Goal: Entertainment & Leisure: Browse casually

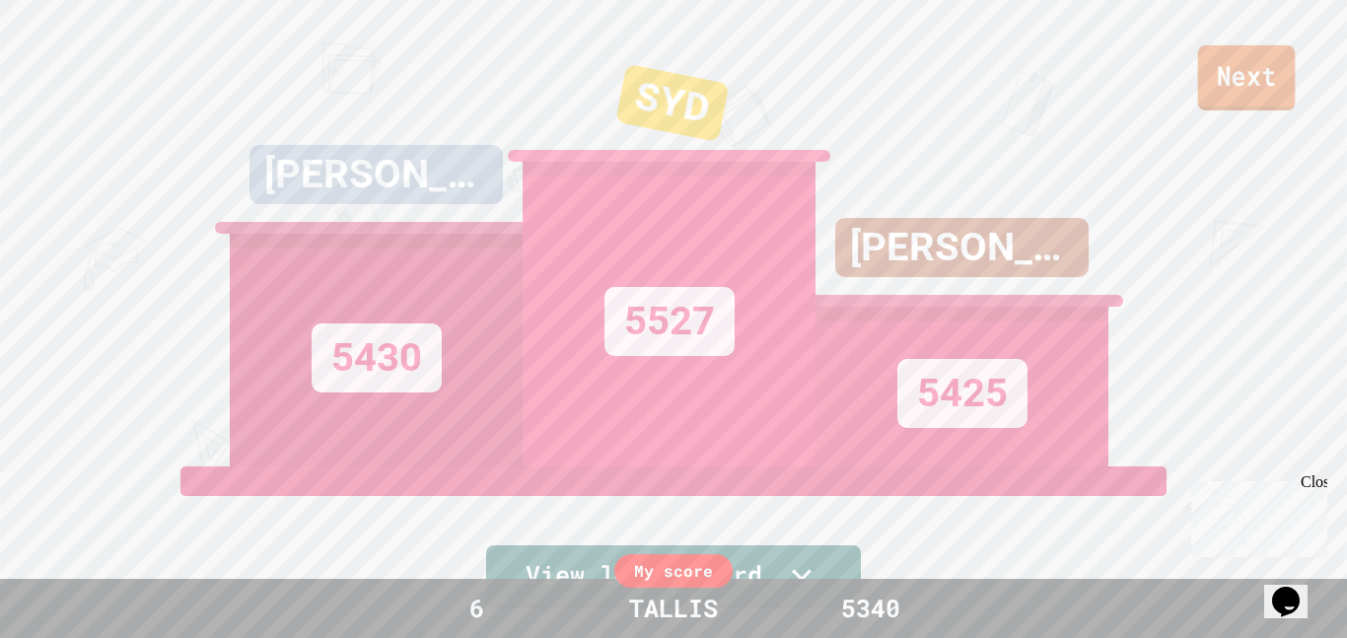
click at [1238, 92] on link "Next" at bounding box center [1247, 77] width 98 height 65
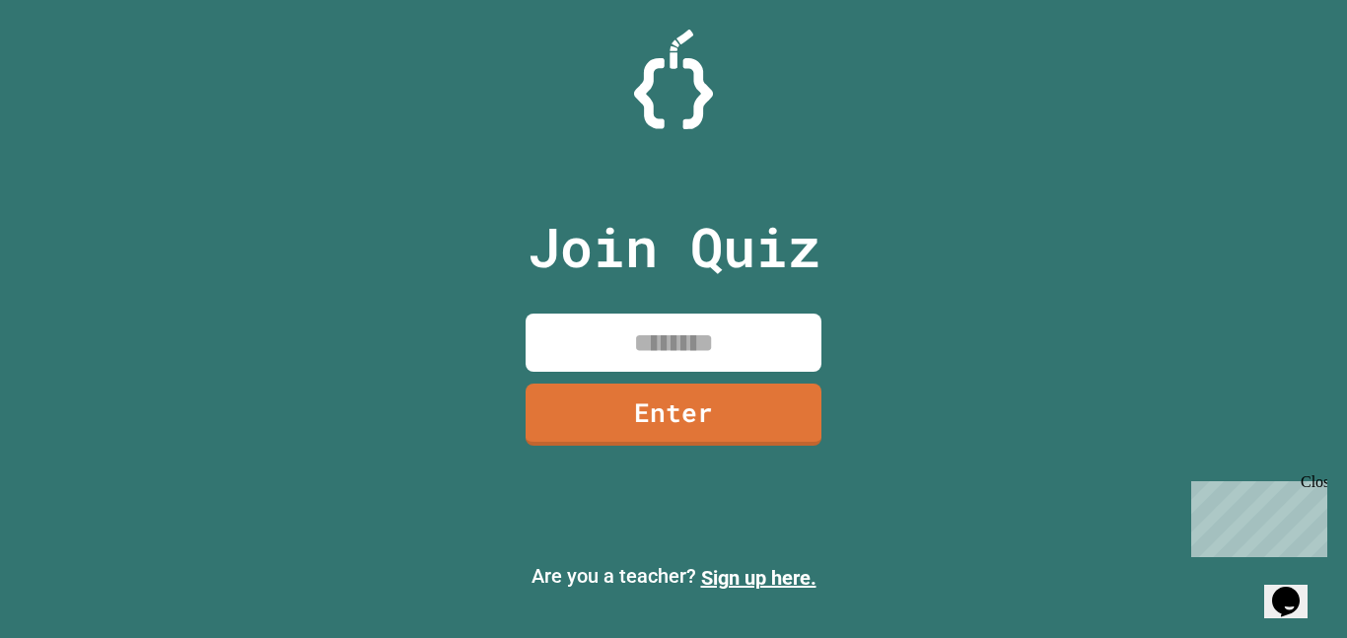
click at [761, 334] on input at bounding box center [674, 343] width 296 height 58
type input "********"
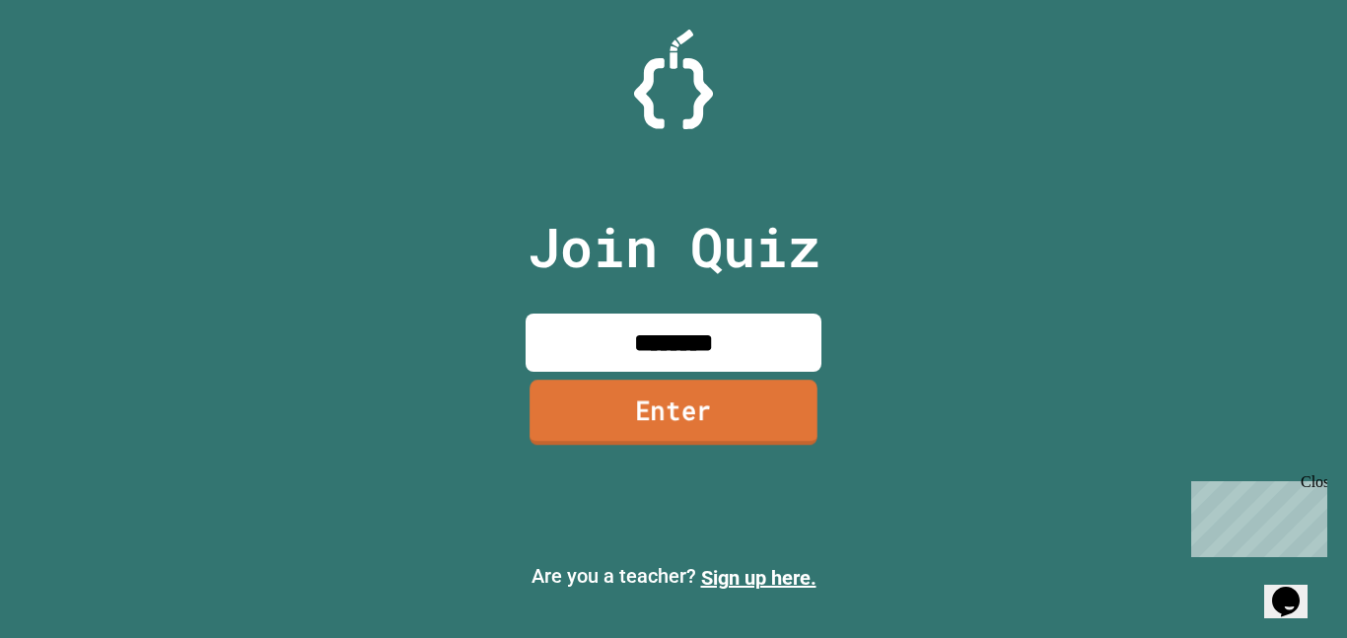
click at [609, 382] on link "Enter" at bounding box center [674, 412] width 288 height 65
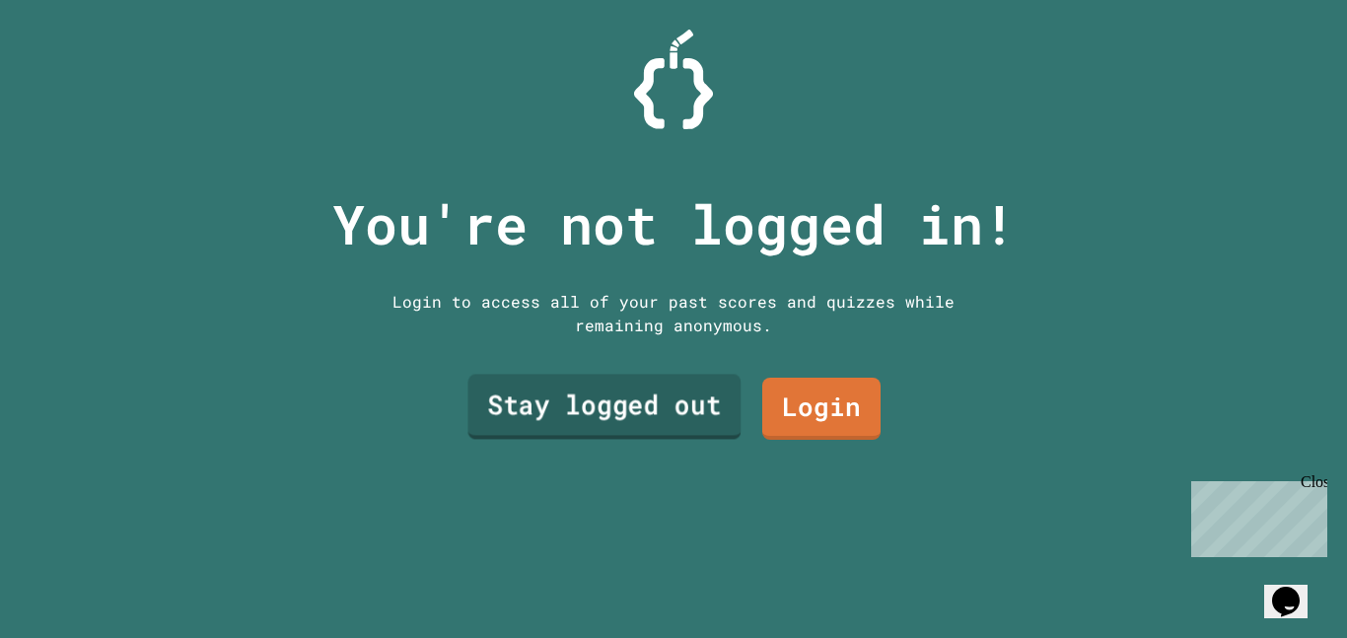
click at [684, 409] on link "Stay logged out" at bounding box center [604, 407] width 273 height 65
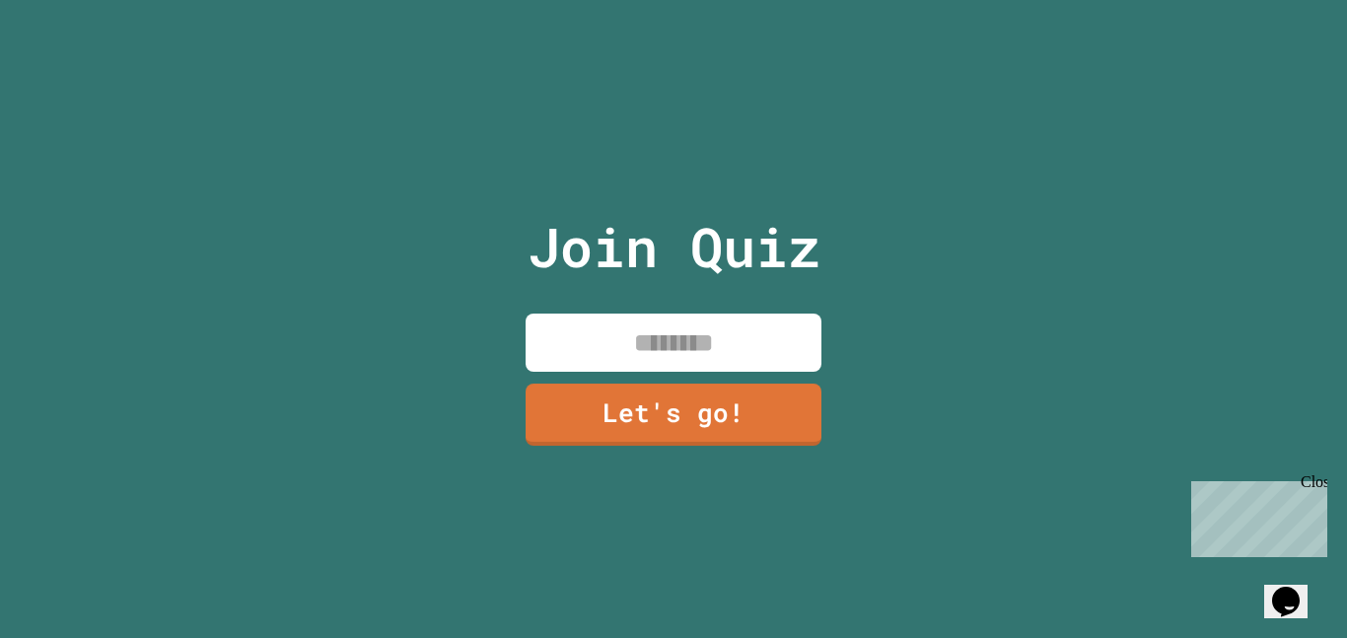
click at [675, 347] on input at bounding box center [674, 343] width 296 height 58
type input "******"
click at [672, 373] on div "Join Quiz ****** Let's go!" at bounding box center [674, 319] width 332 height 638
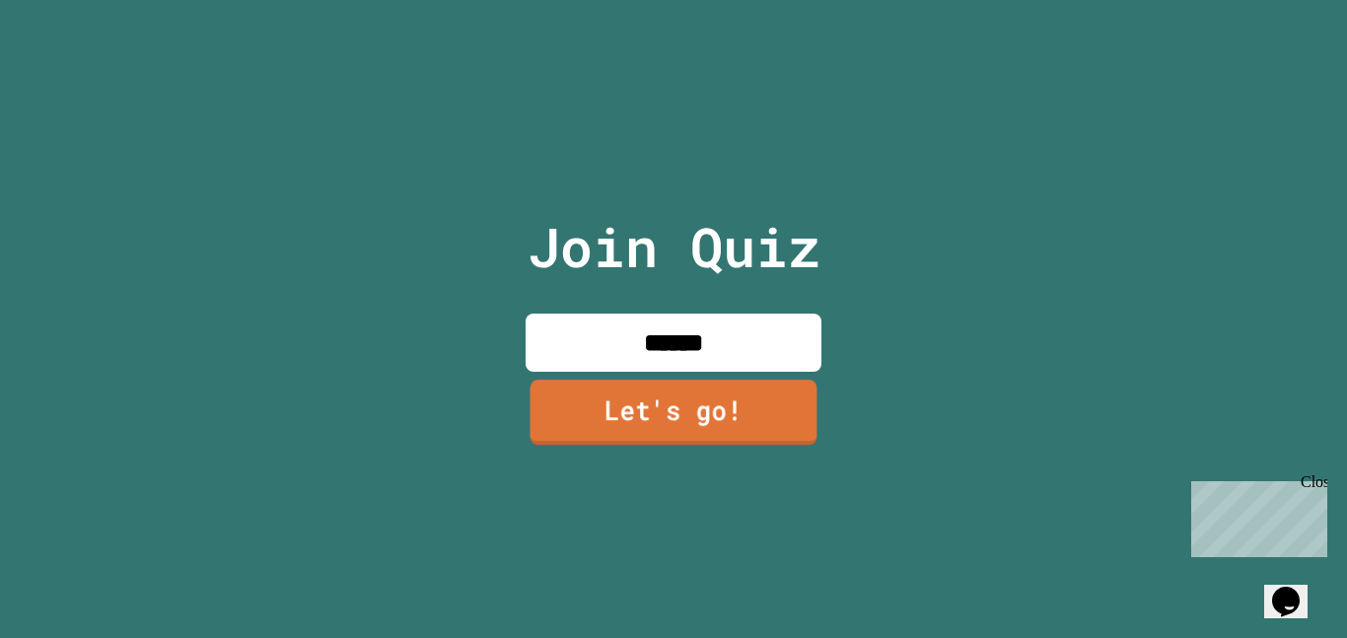
click at [698, 439] on link "Let's go!" at bounding box center [673, 412] width 287 height 65
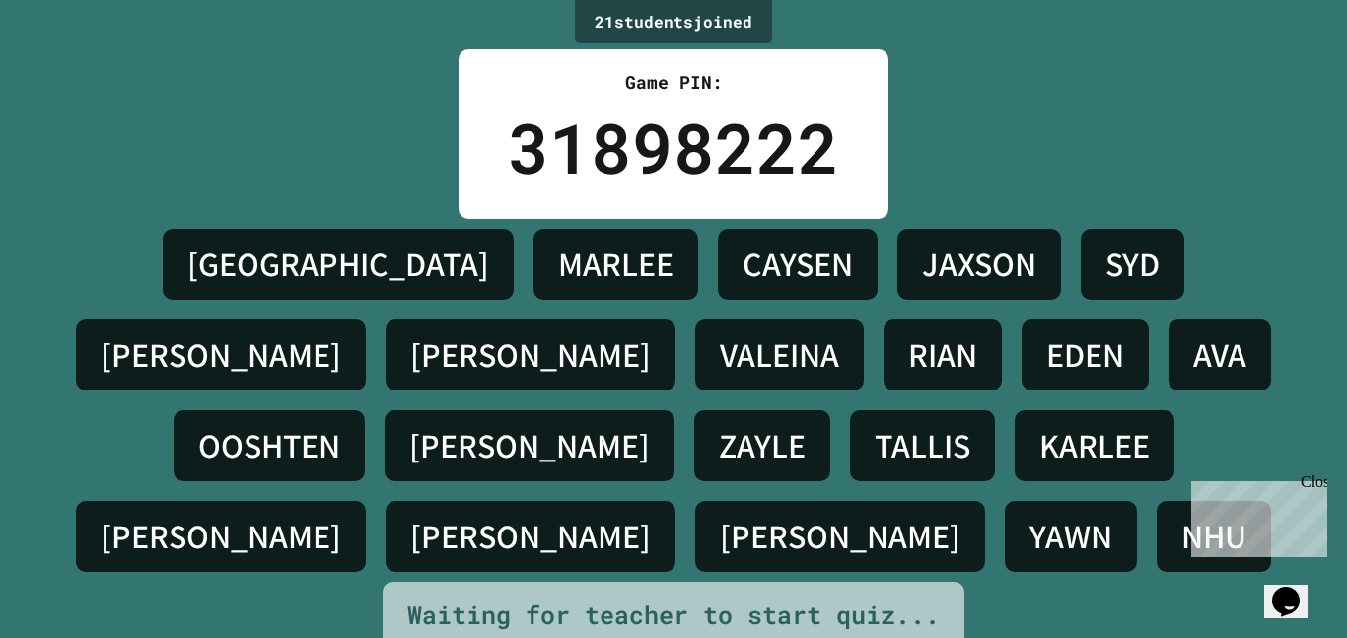
click at [702, 162] on div "31898222" at bounding box center [673, 148] width 331 height 104
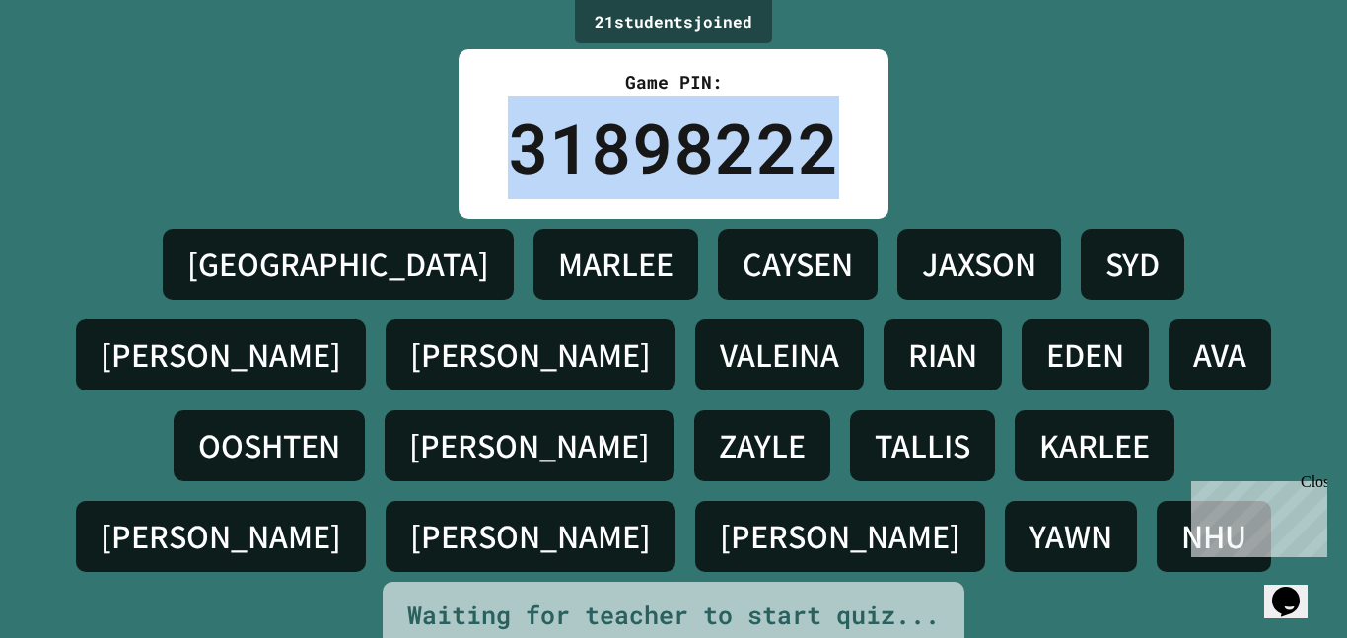
click at [702, 162] on div "31898222" at bounding box center [673, 148] width 331 height 104
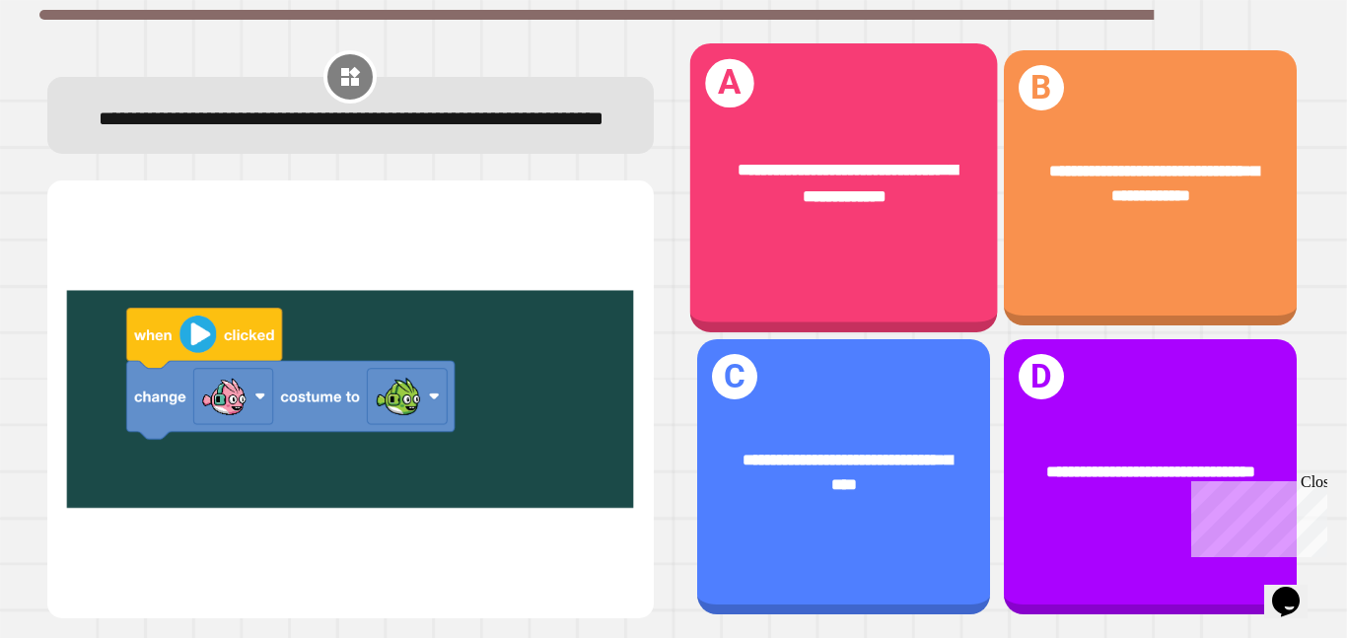
click at [802, 282] on div "**********" at bounding box center [843, 187] width 308 height 289
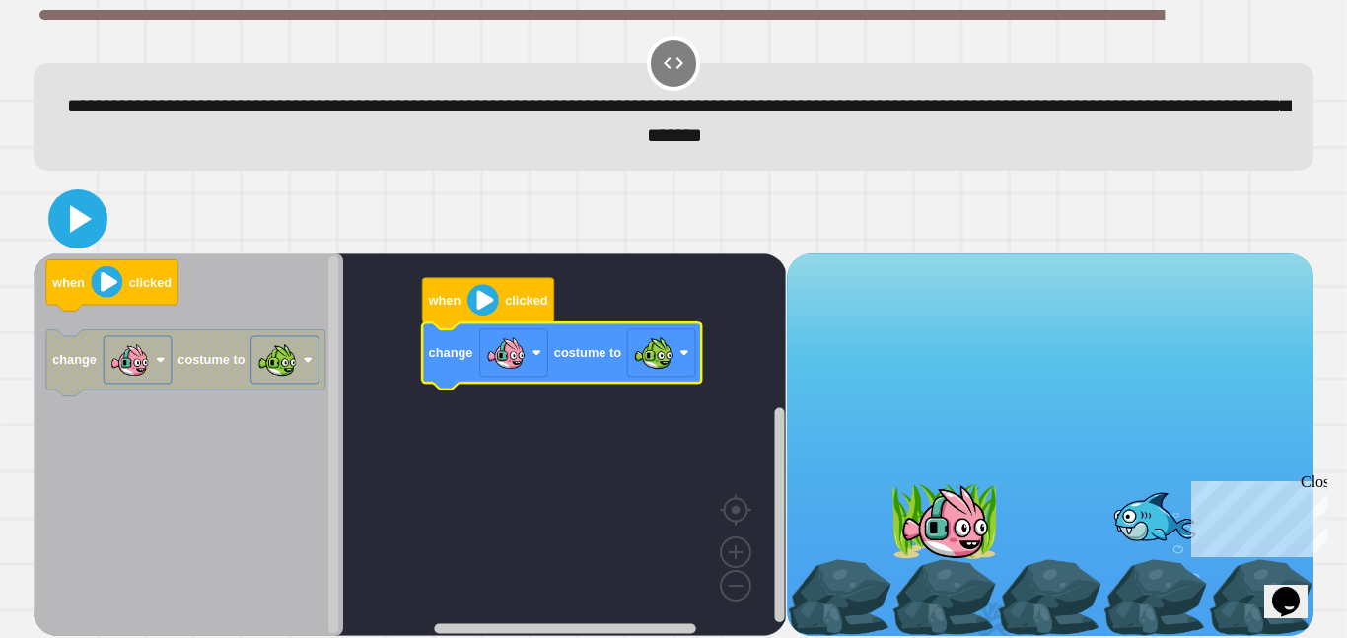
click at [75, 219] on icon at bounding box center [81, 219] width 22 height 28
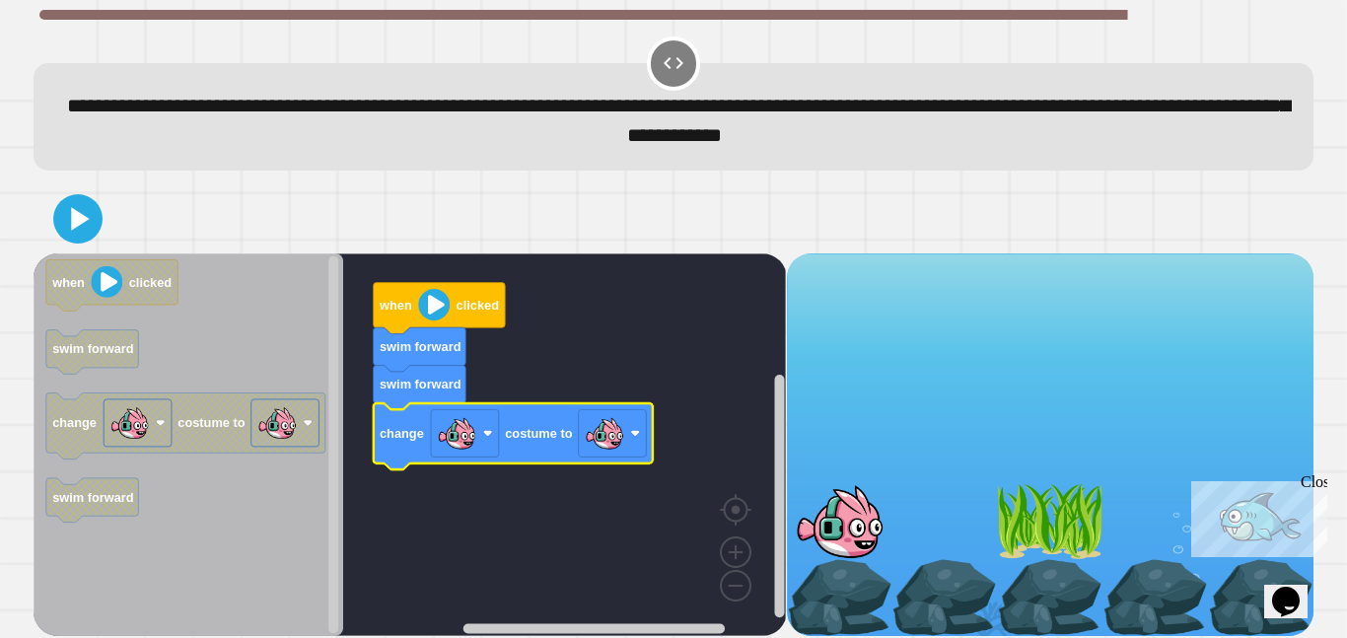
click at [604, 440] on image "Blockly Workspace" at bounding box center [604, 432] width 39 height 39
click at [65, 219] on icon at bounding box center [77, 218] width 39 height 39
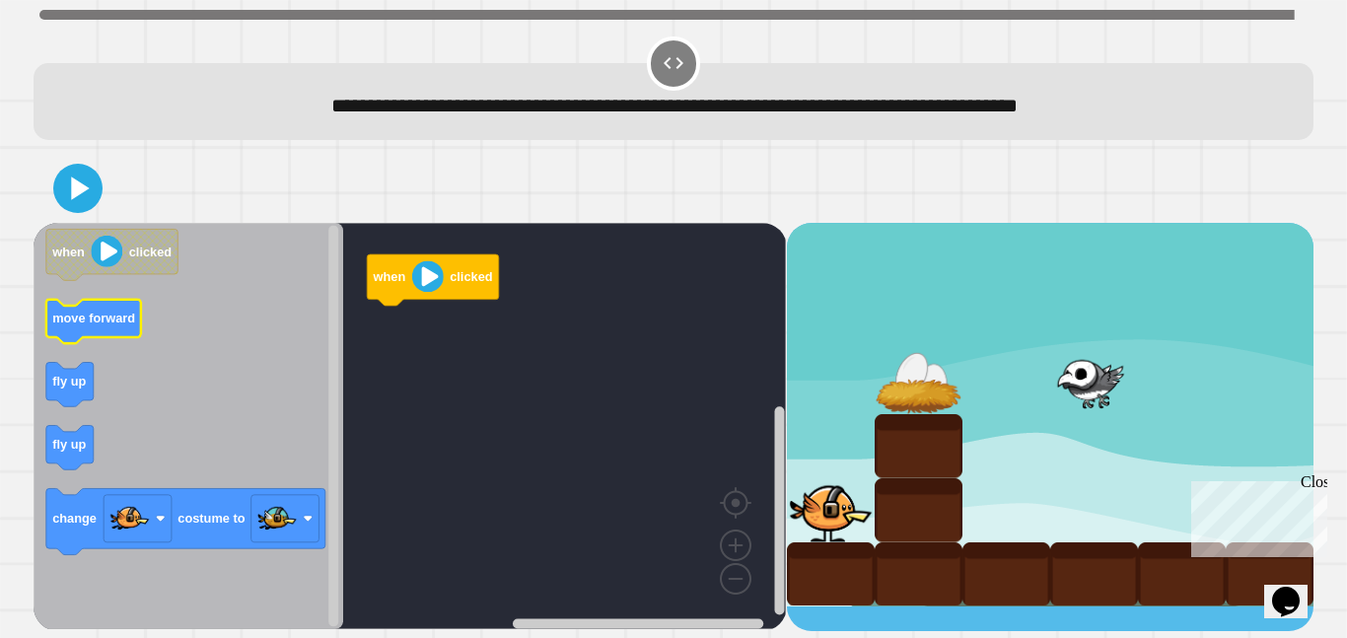
click at [138, 312] on icon "Blockly Workspace" at bounding box center [93, 322] width 95 height 44
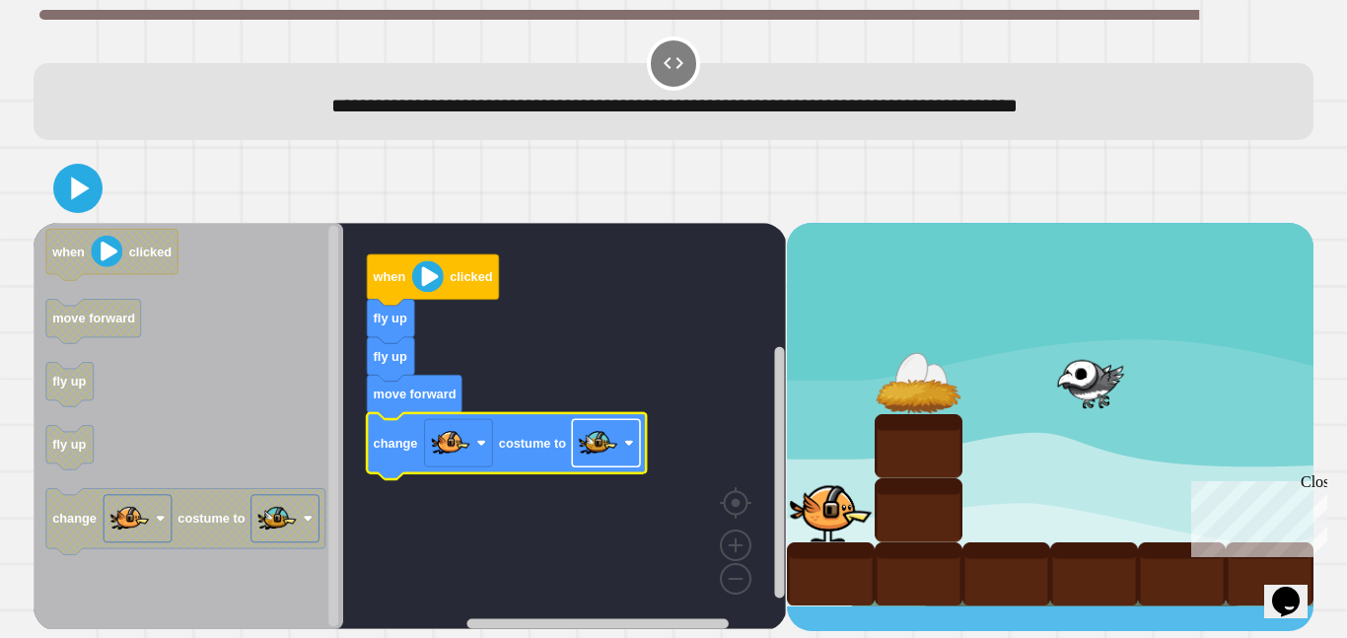
click at [591, 446] on image "Blockly Workspace" at bounding box center [598, 442] width 39 height 39
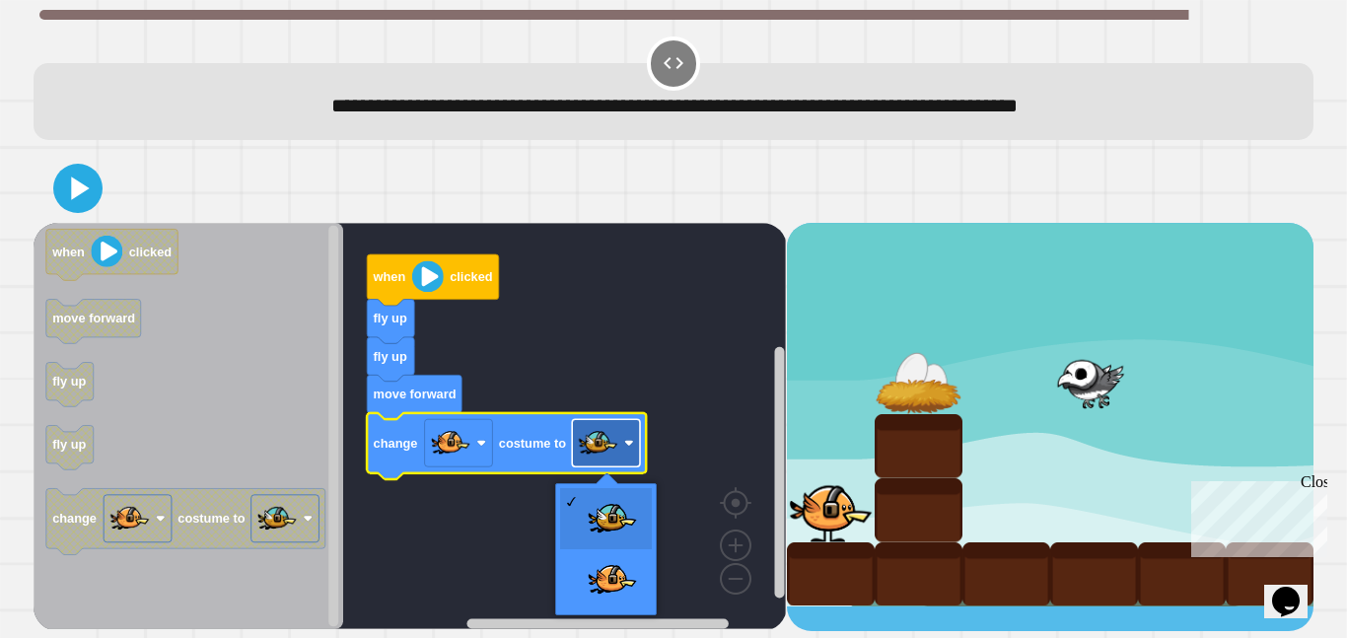
click at [591, 446] on image "Blockly Workspace" at bounding box center [598, 442] width 39 height 39
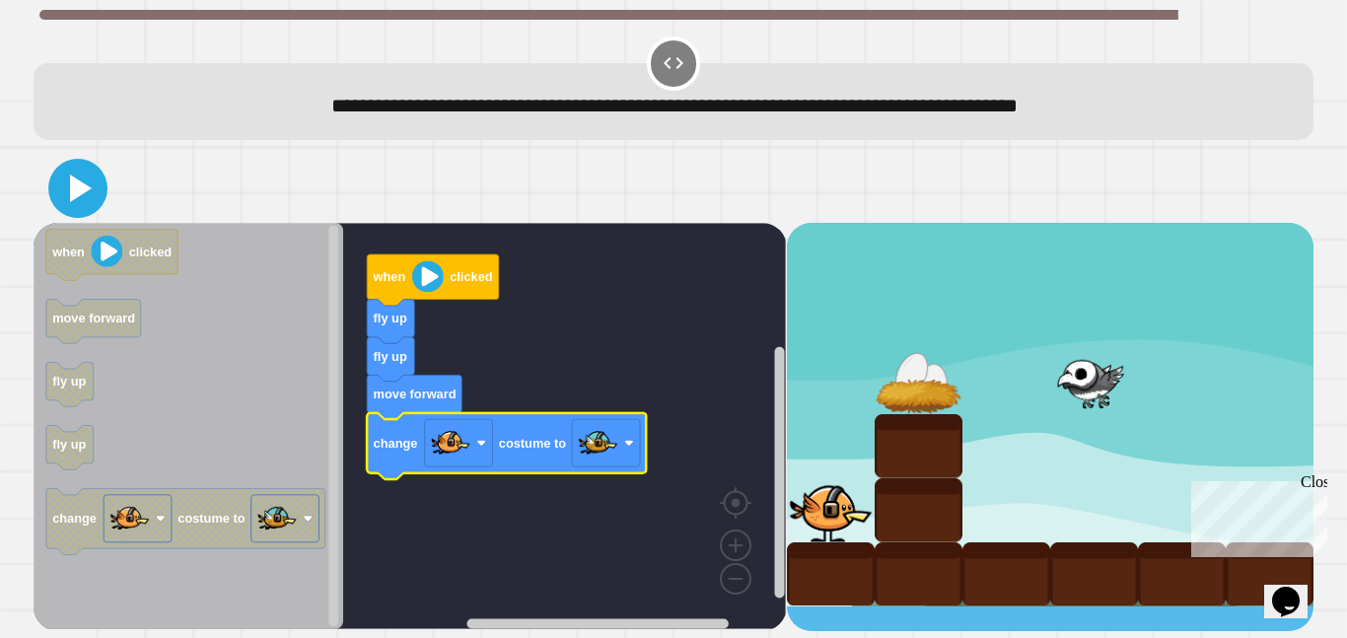
click at [92, 192] on icon at bounding box center [77, 188] width 47 height 47
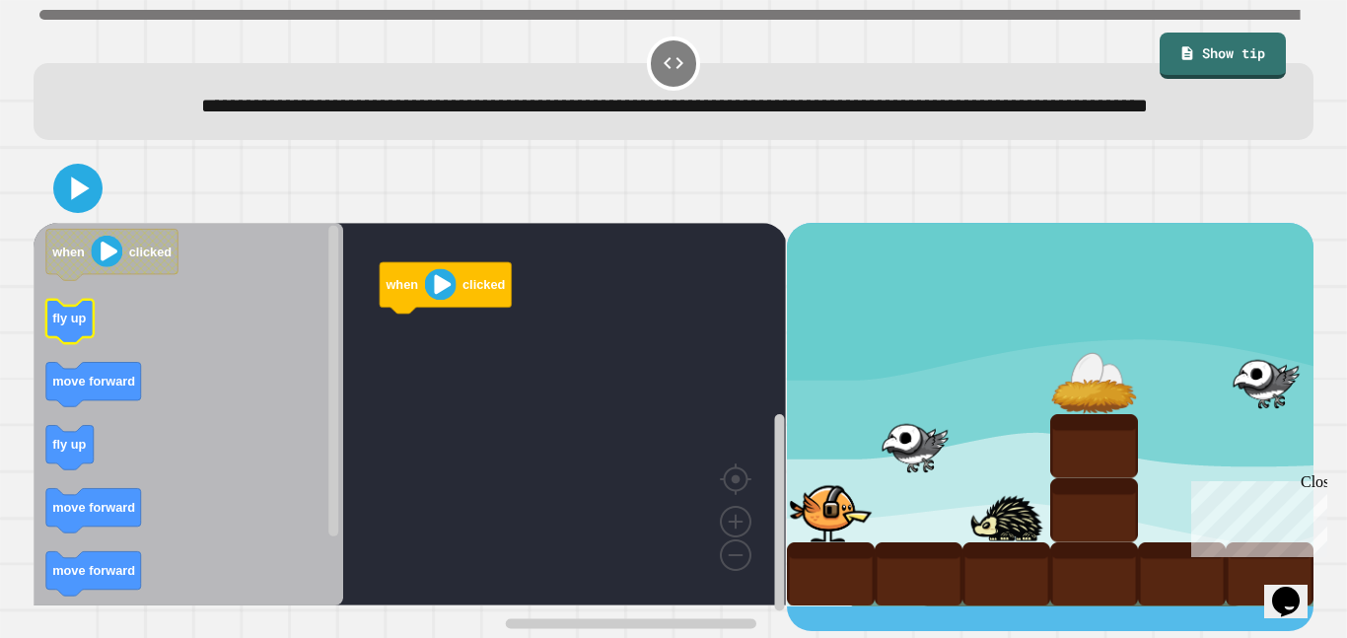
click at [69, 344] on icon "Blockly Workspace" at bounding box center [69, 322] width 47 height 44
click at [121, 444] on icon "Blockly Workspace" at bounding box center [189, 414] width 310 height 383
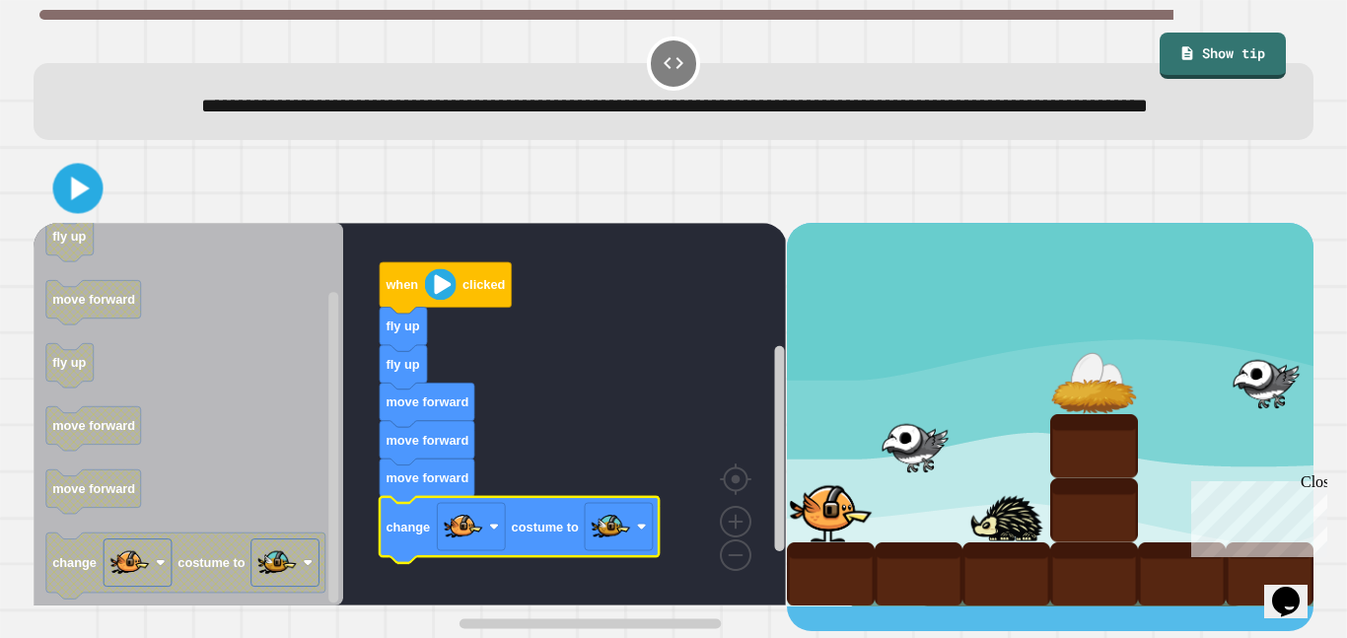
click at [131, 223] on div at bounding box center [674, 188] width 1280 height 69
click at [92, 208] on icon at bounding box center [77, 188] width 39 height 39
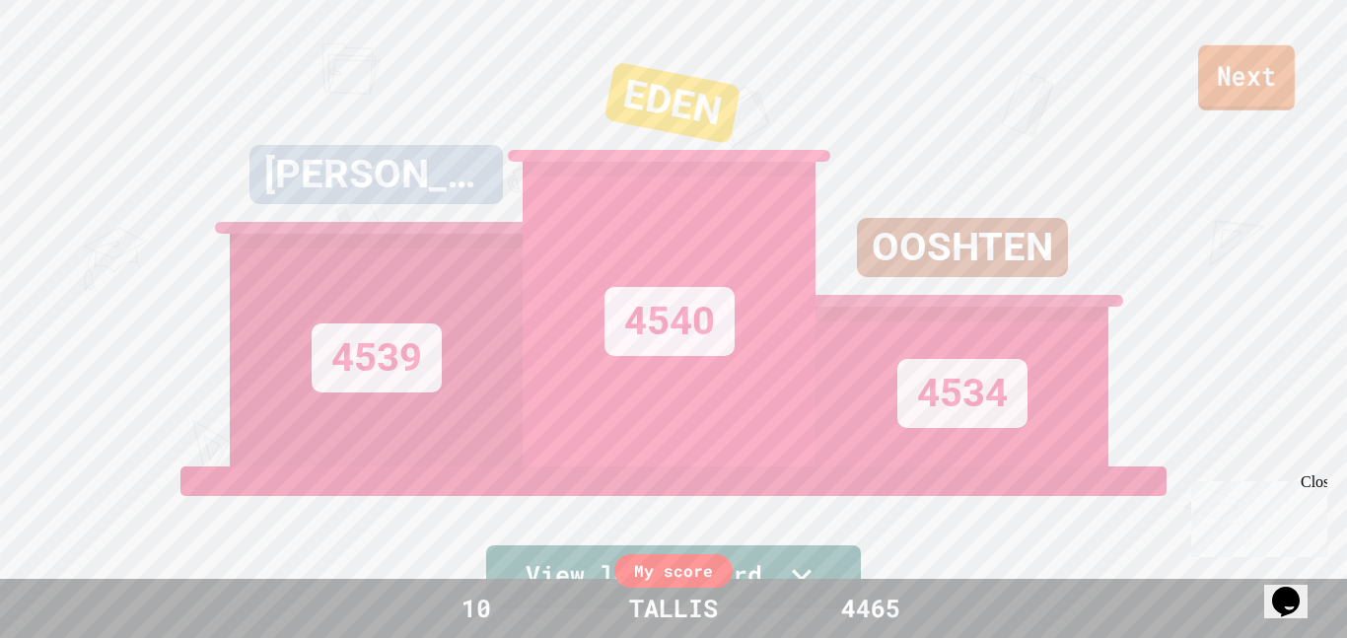
click at [1198, 90] on link "Next" at bounding box center [1246, 77] width 97 height 65
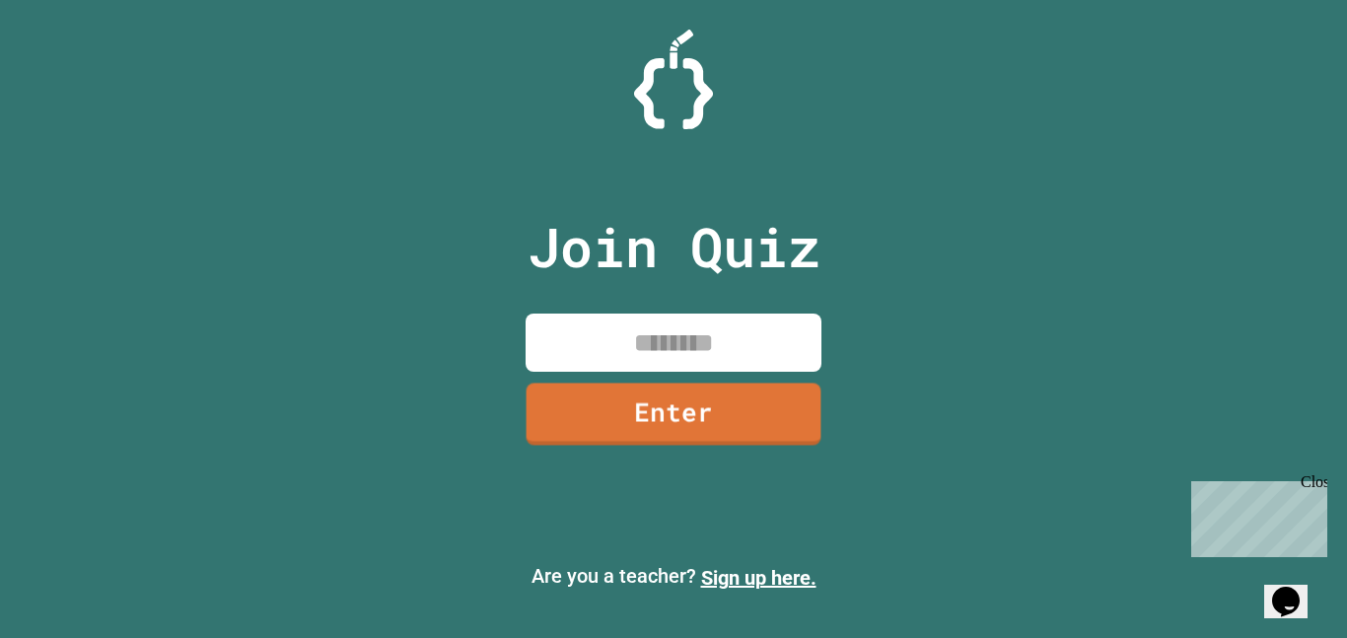
click at [648, 358] on input at bounding box center [674, 343] width 296 height 58
type input "********"
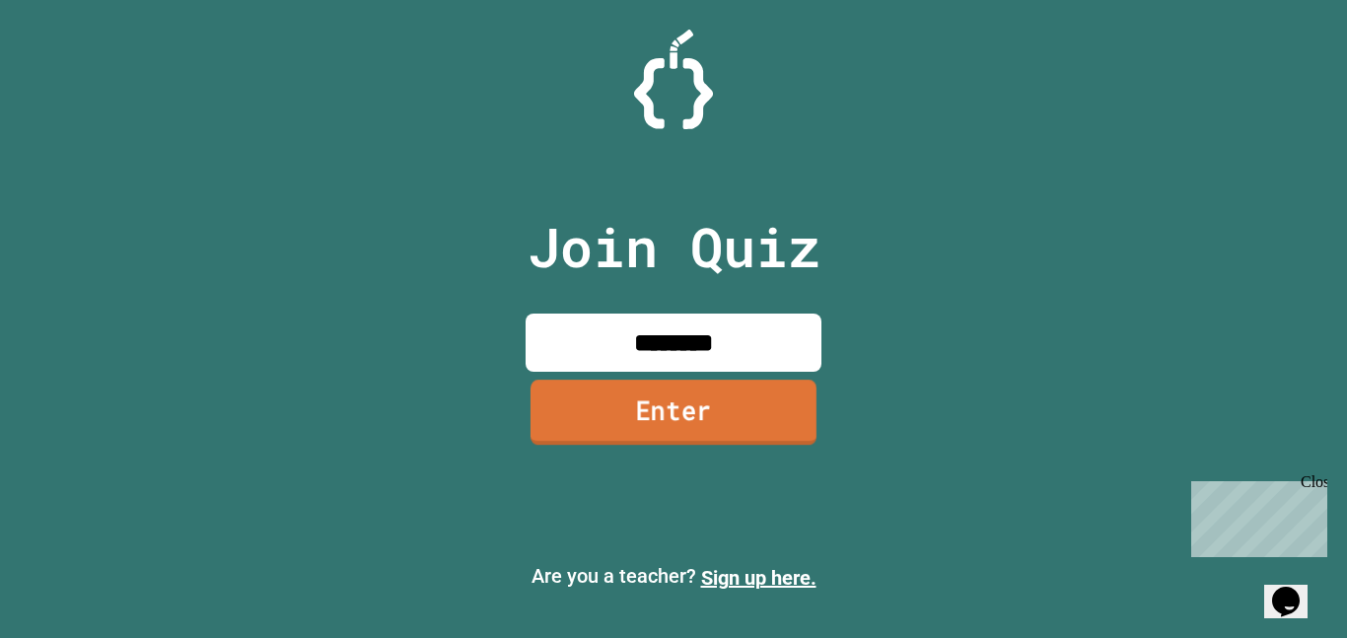
click at [651, 400] on link "Enter" at bounding box center [673, 412] width 286 height 65
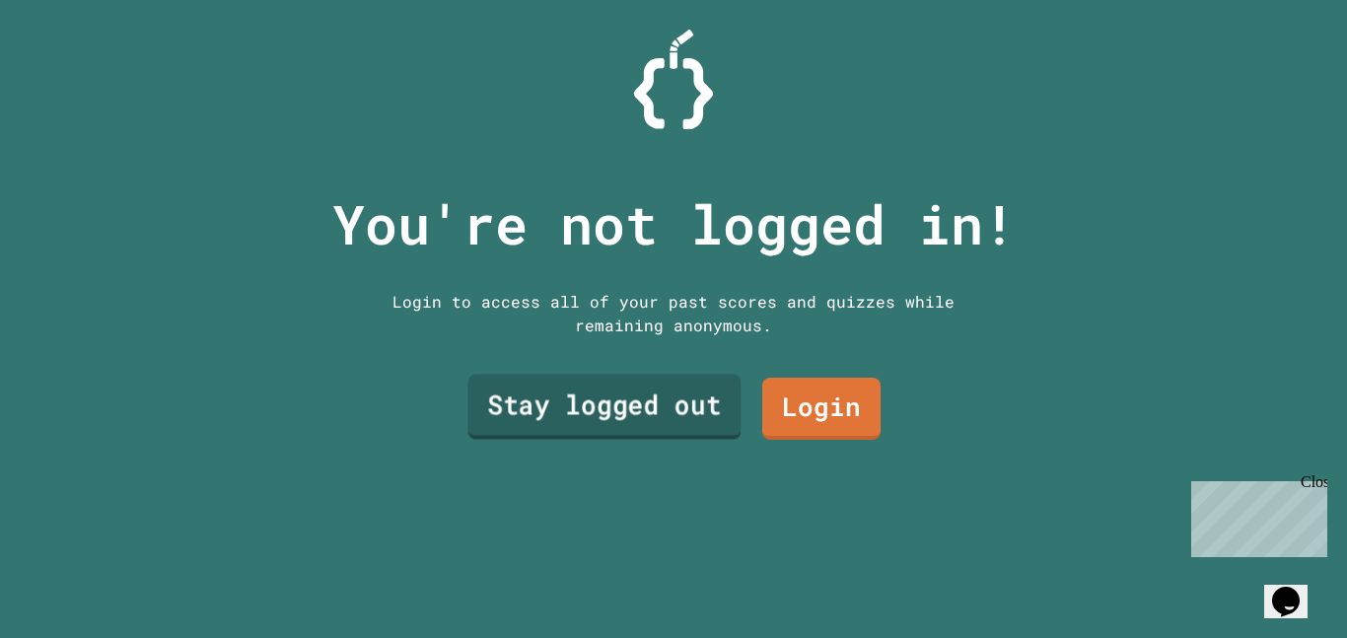
click at [651, 400] on link "Stay logged out" at bounding box center [603, 407] width 273 height 65
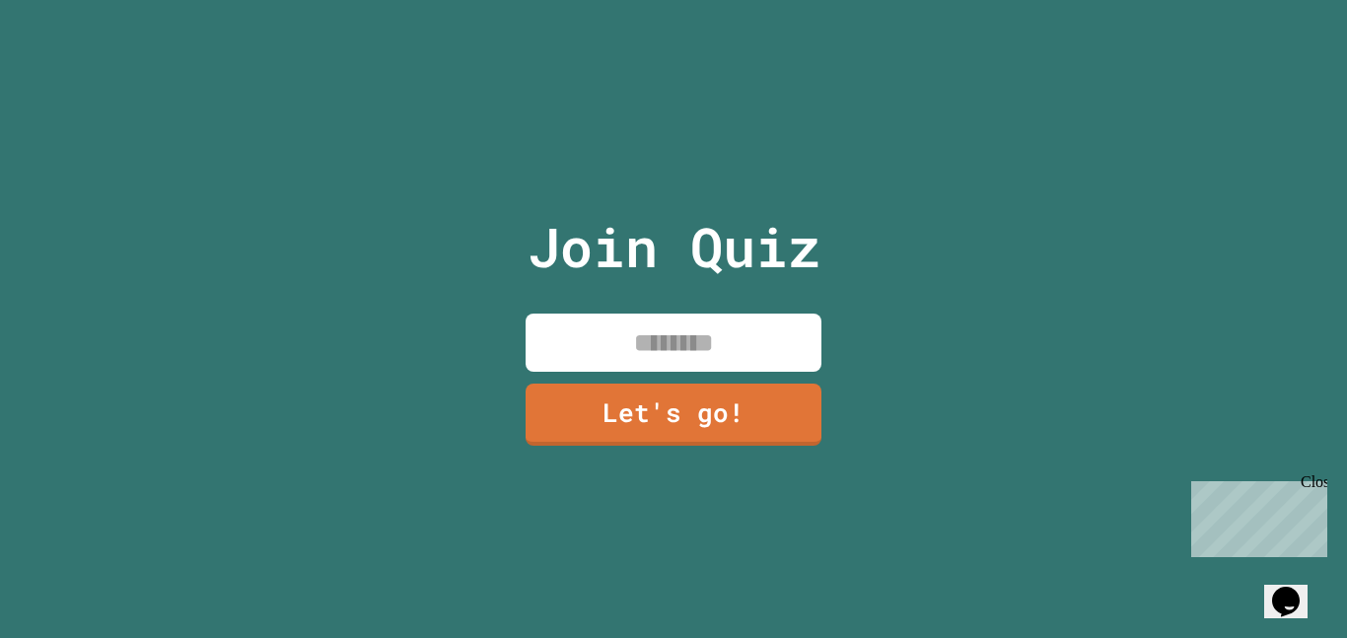
click at [676, 335] on input at bounding box center [674, 343] width 296 height 58
type input "******"
click at [683, 407] on link "Let's go!" at bounding box center [674, 412] width 292 height 65
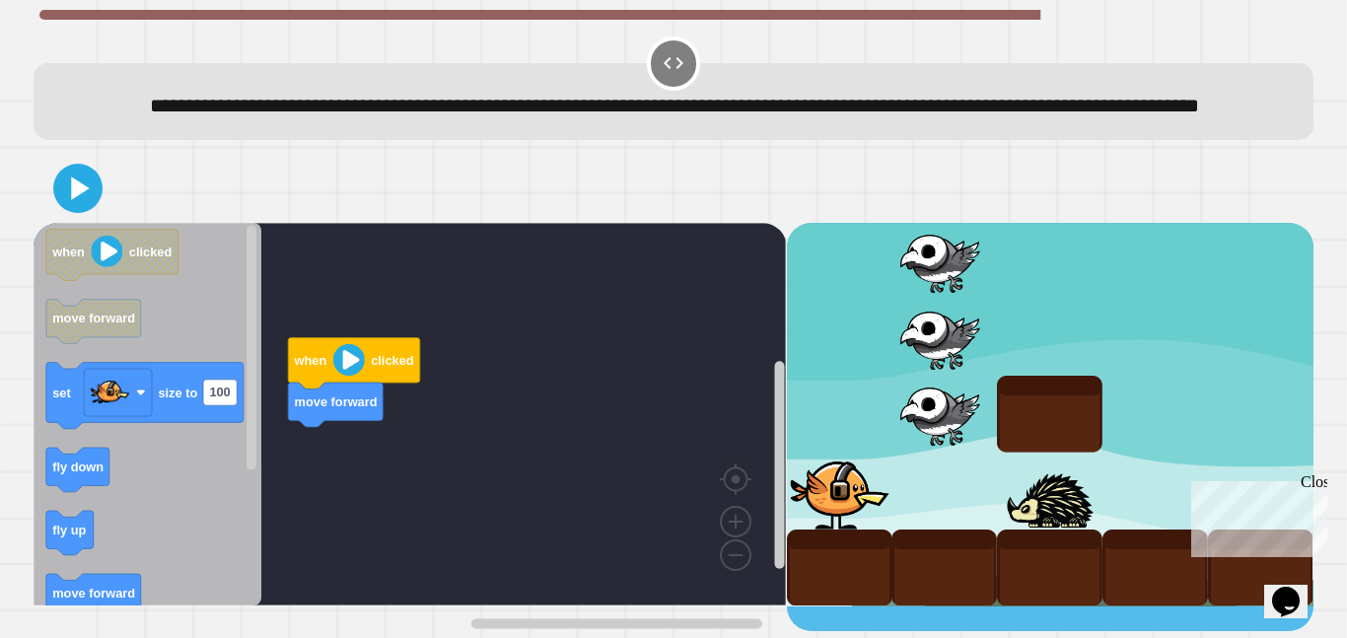
scroll to position [8, 0]
click at [1315, 476] on div "Close" at bounding box center [1313, 485] width 25 height 25
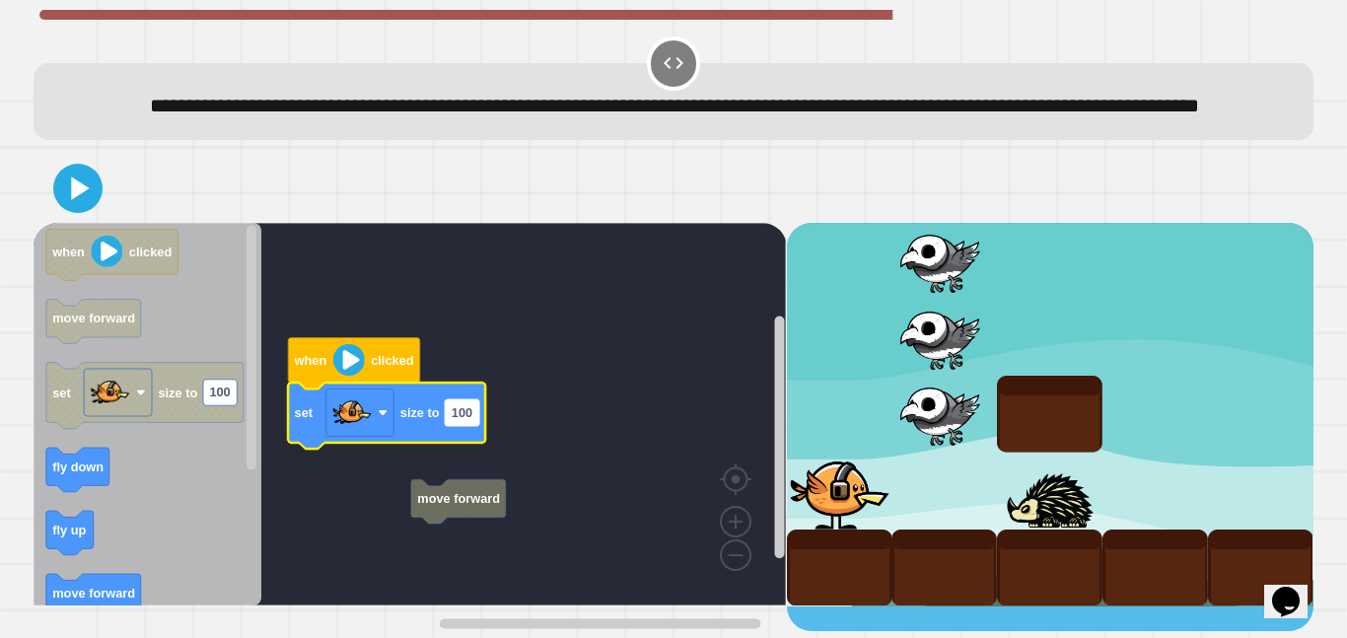
click at [463, 420] on text "100" at bounding box center [462, 412] width 21 height 15
type input "*"
click at [494, 418] on rect "Blockly Workspace" at bounding box center [410, 414] width 752 height 383
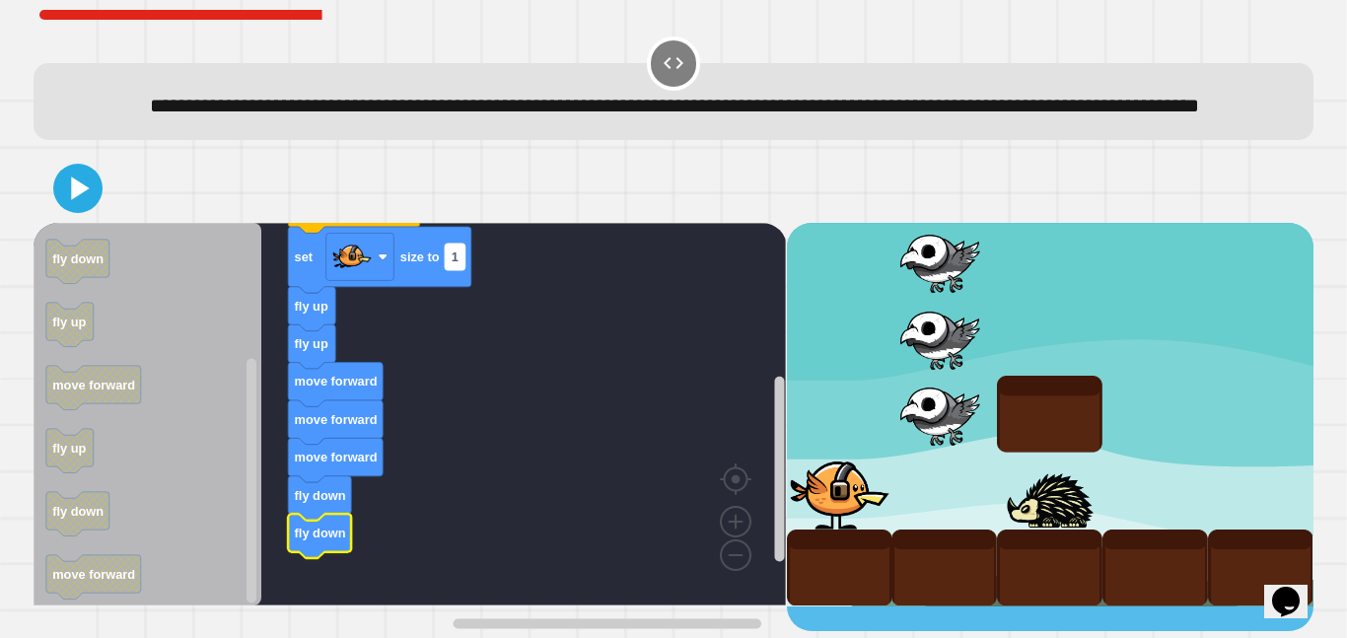
click at [455, 264] on text "1" at bounding box center [455, 256] width 7 height 15
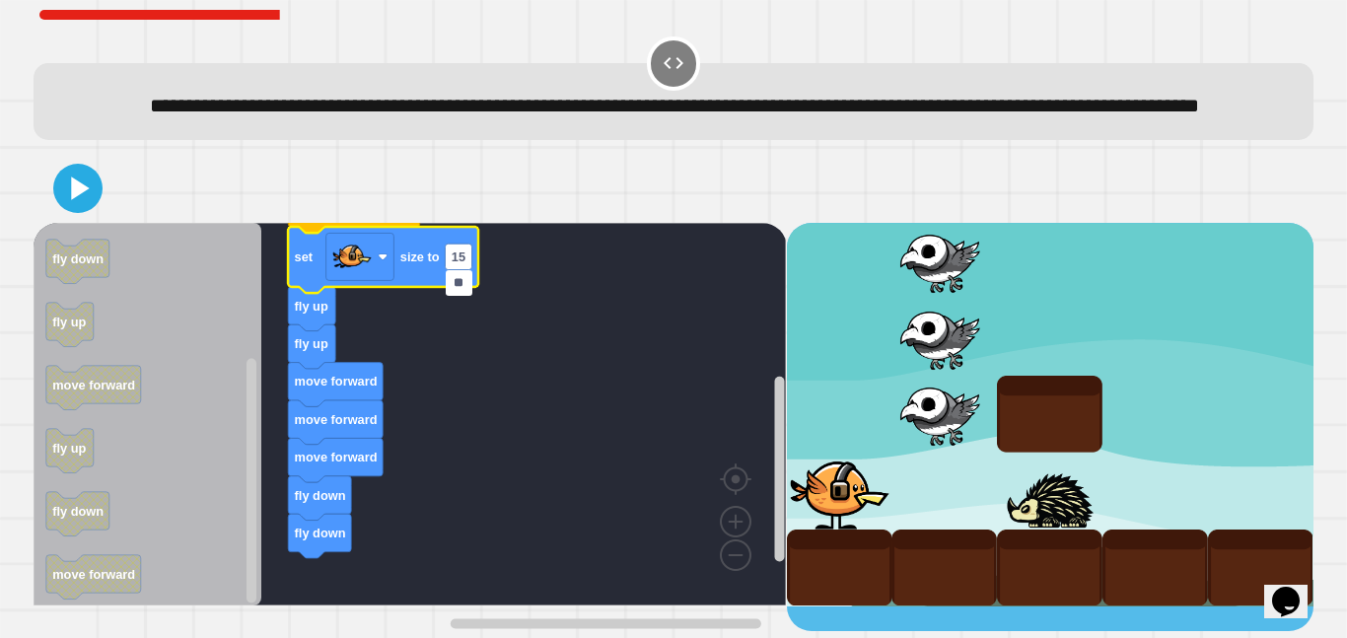
type input "***"
click at [579, 389] on rect "Blockly Workspace" at bounding box center [410, 414] width 752 height 383
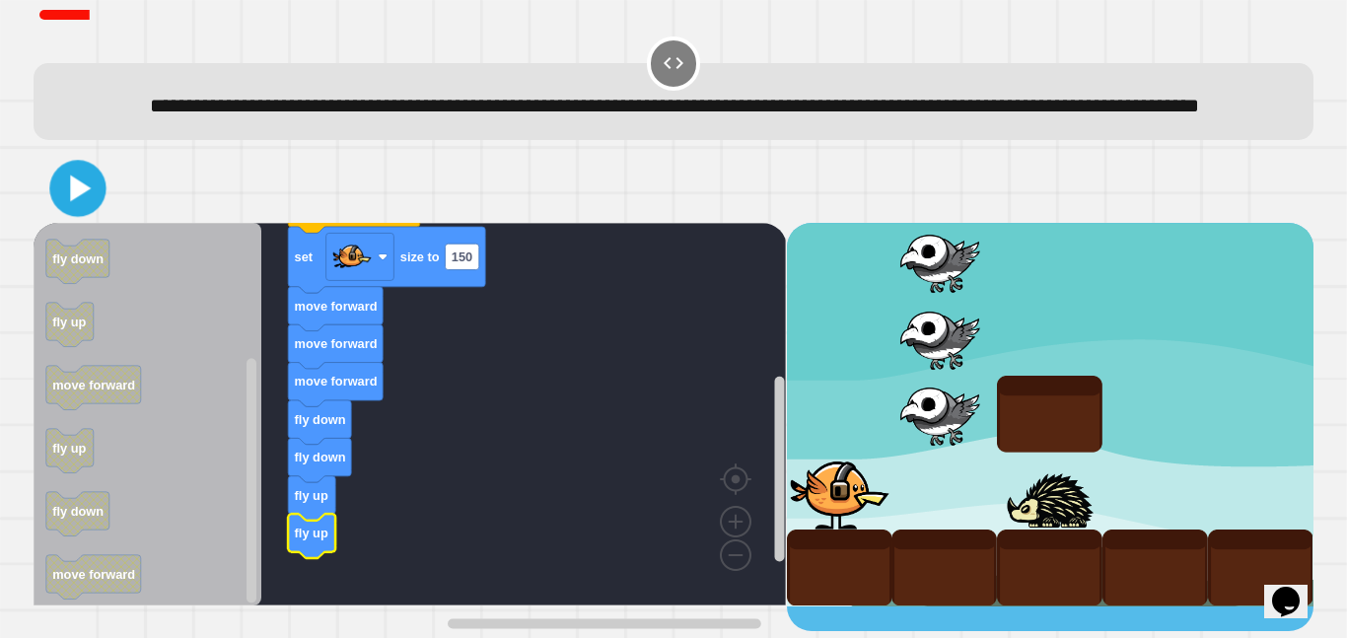
click at [83, 202] on icon at bounding box center [80, 189] width 21 height 27
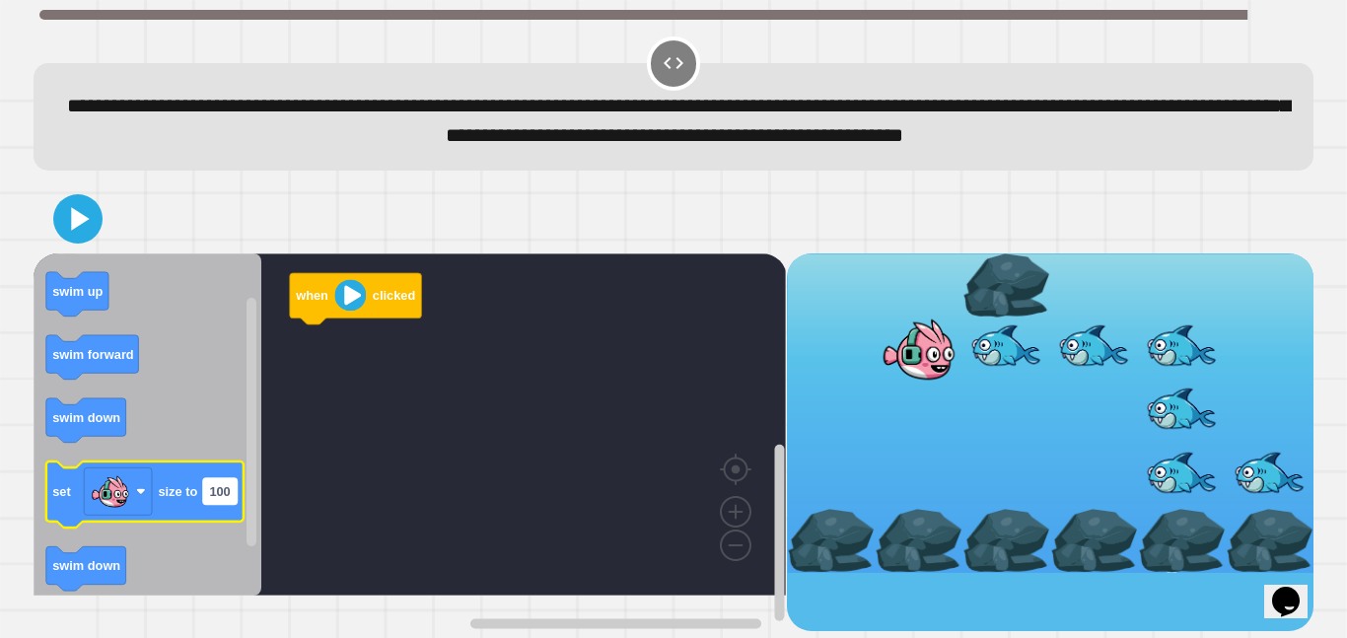
click at [213, 499] on text "100" at bounding box center [220, 491] width 21 height 15
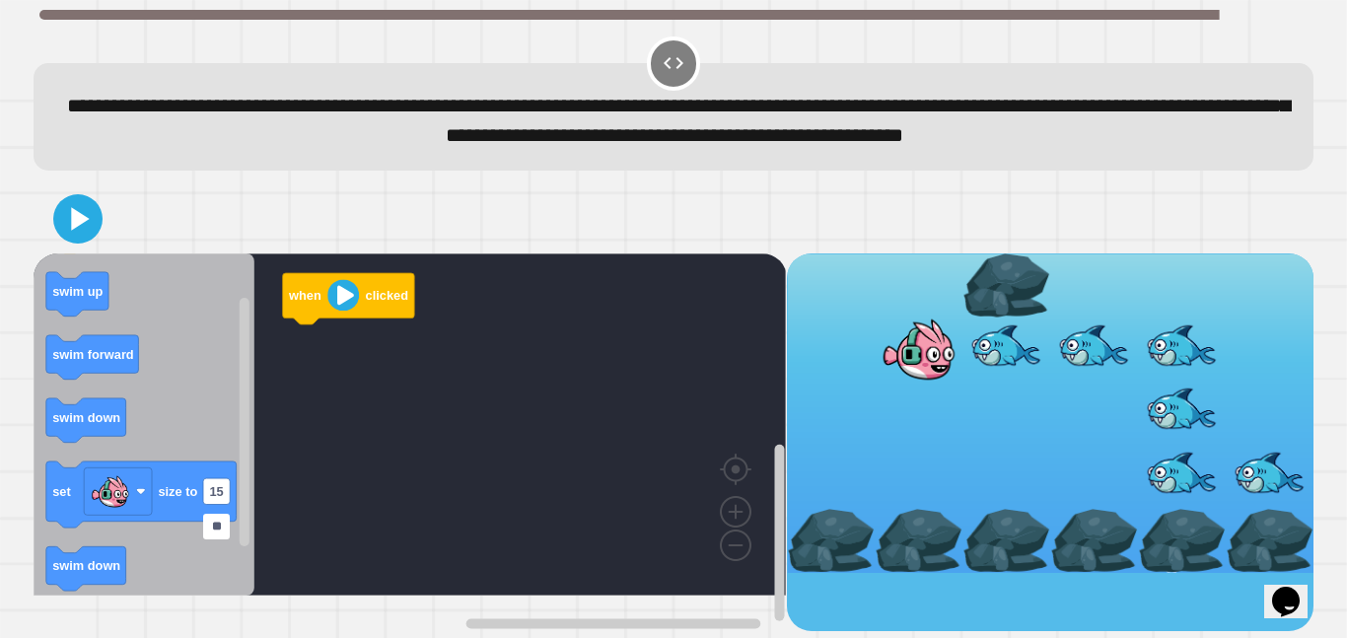
type input "***"
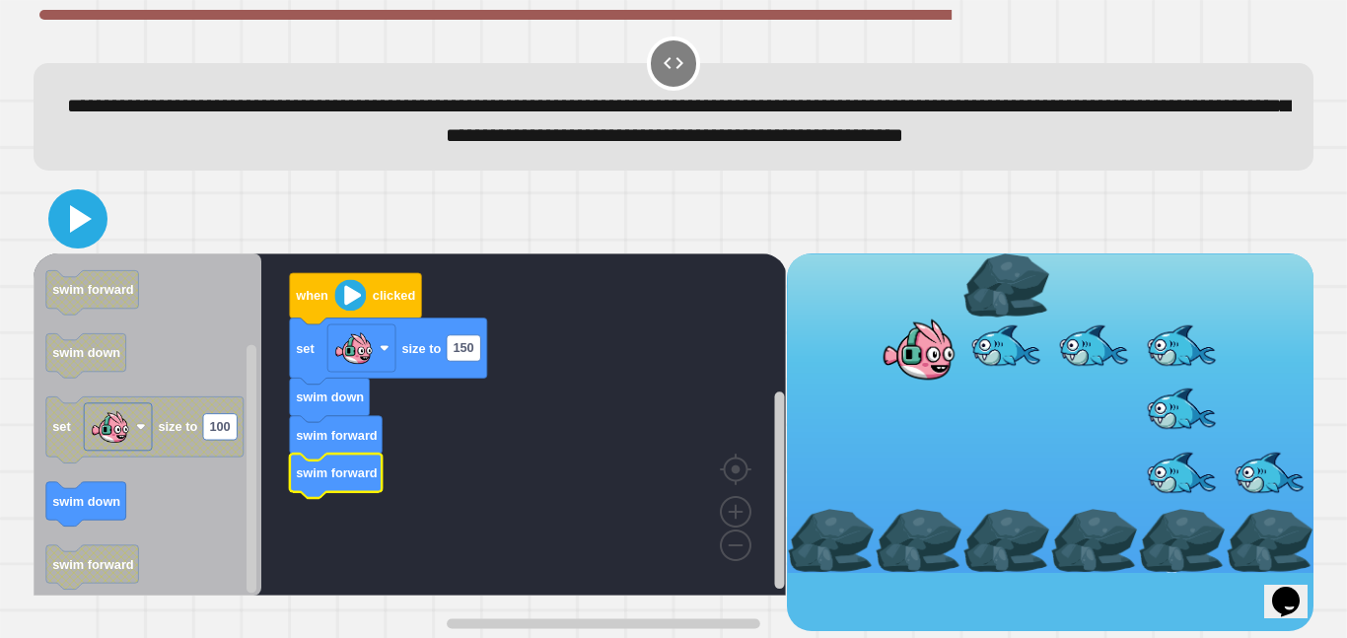
click at [69, 243] on icon at bounding box center [77, 218] width 47 height 47
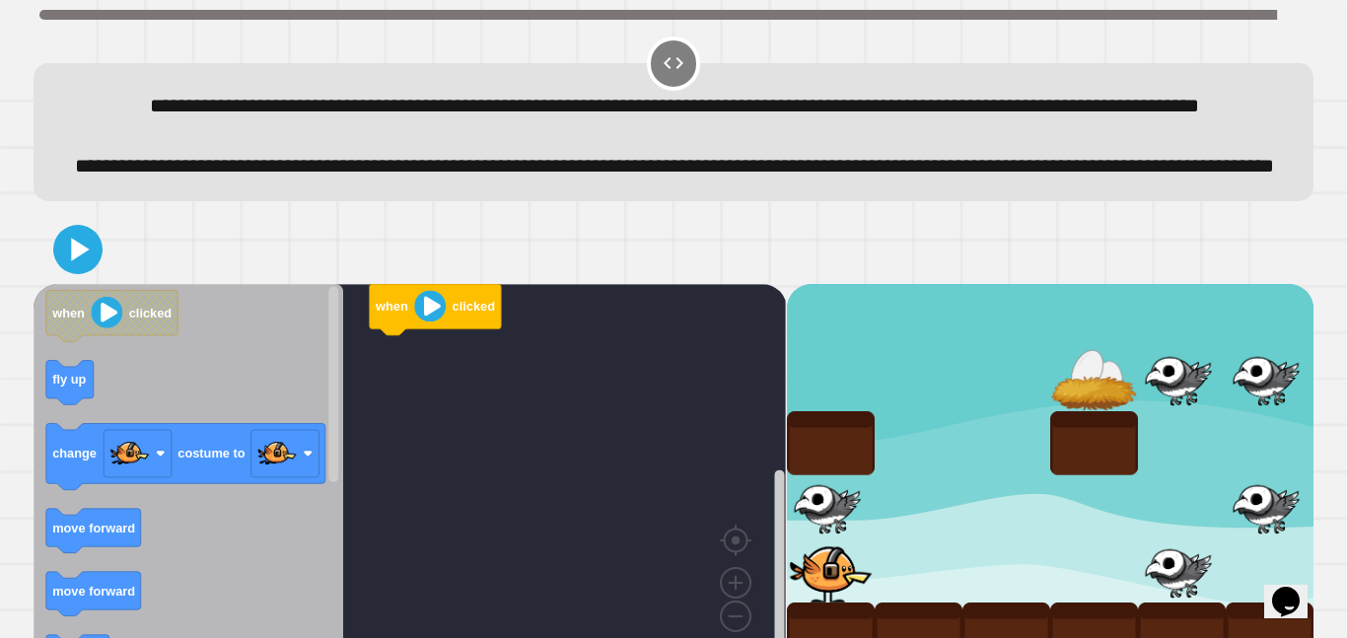
scroll to position [104, 0]
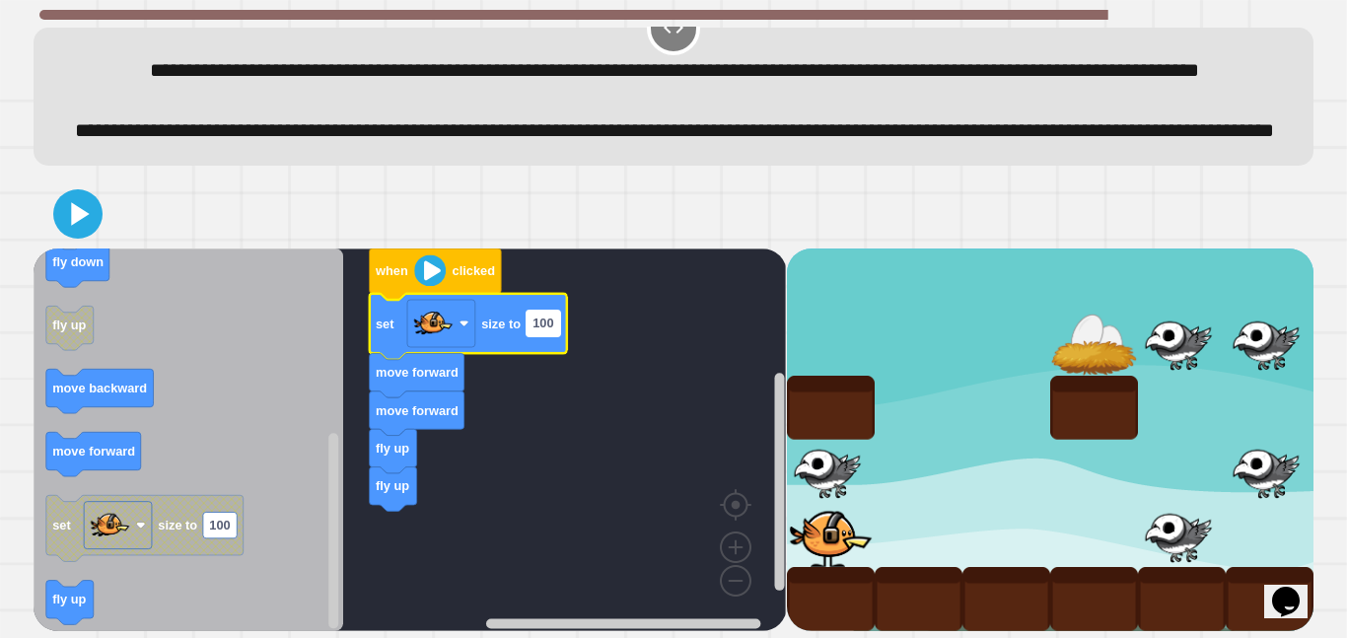
click at [548, 325] on text "100" at bounding box center [542, 323] width 21 height 15
type input "**"
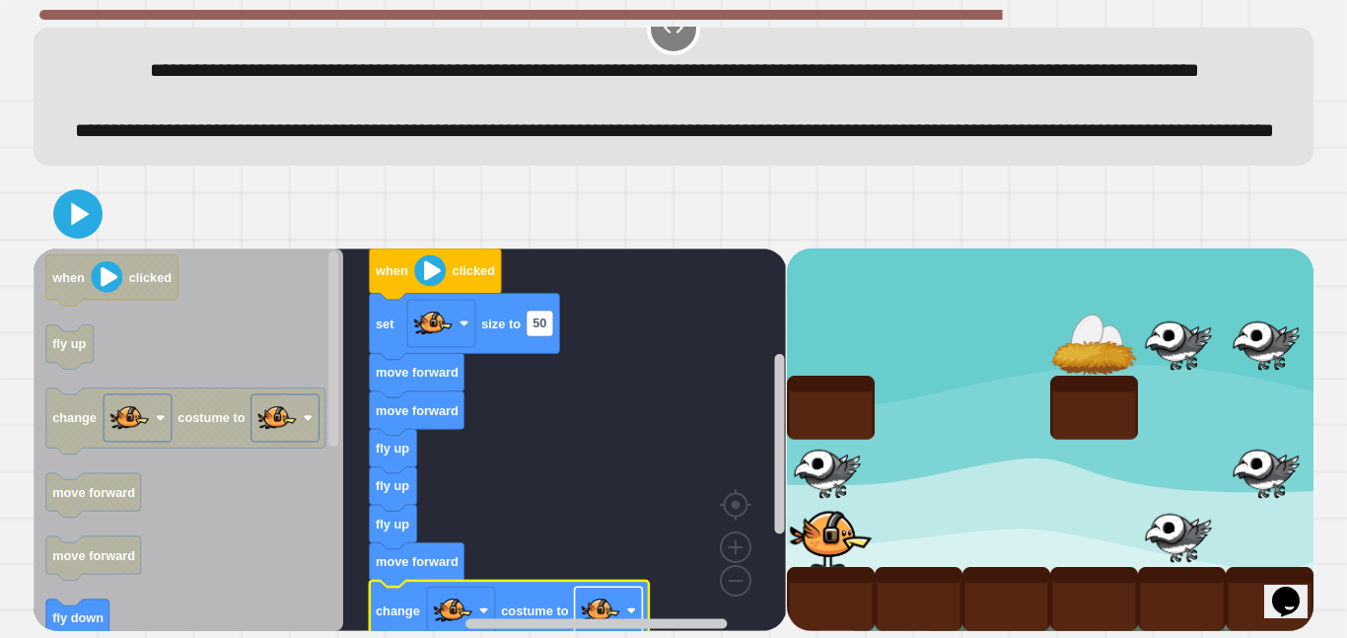
click at [612, 606] on image "Blockly Workspace" at bounding box center [600, 610] width 39 height 39
click at [94, 223] on icon at bounding box center [77, 213] width 47 height 47
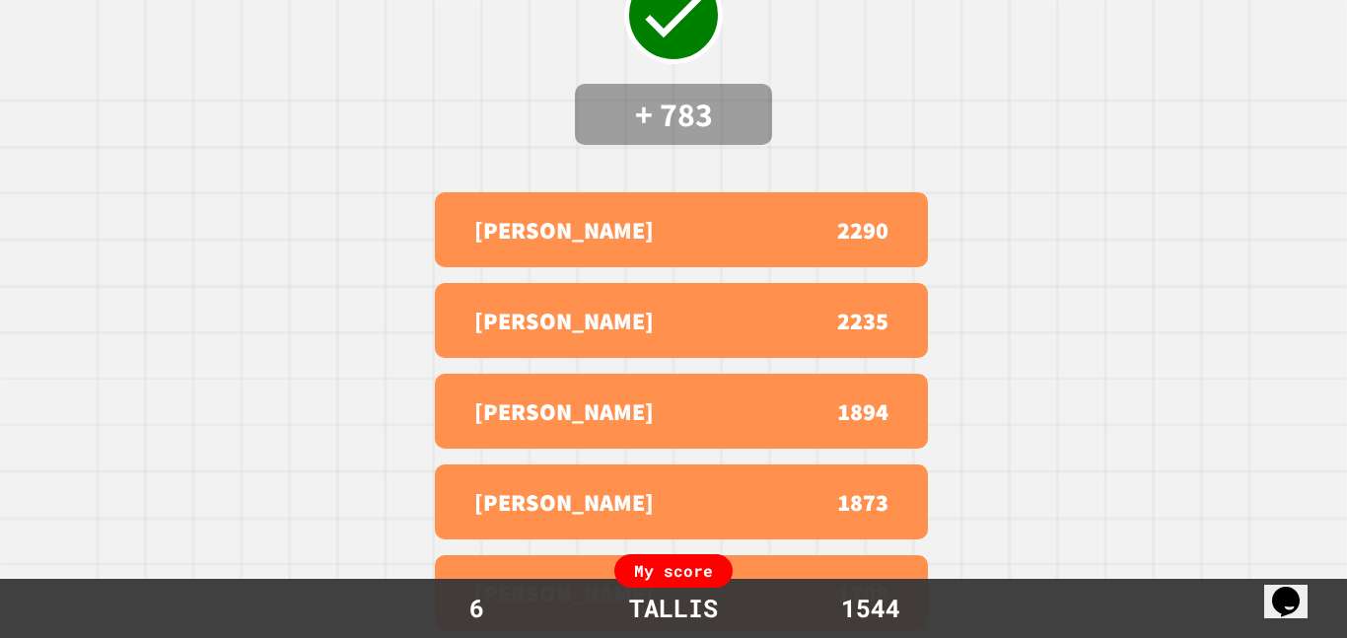
scroll to position [0, 0]
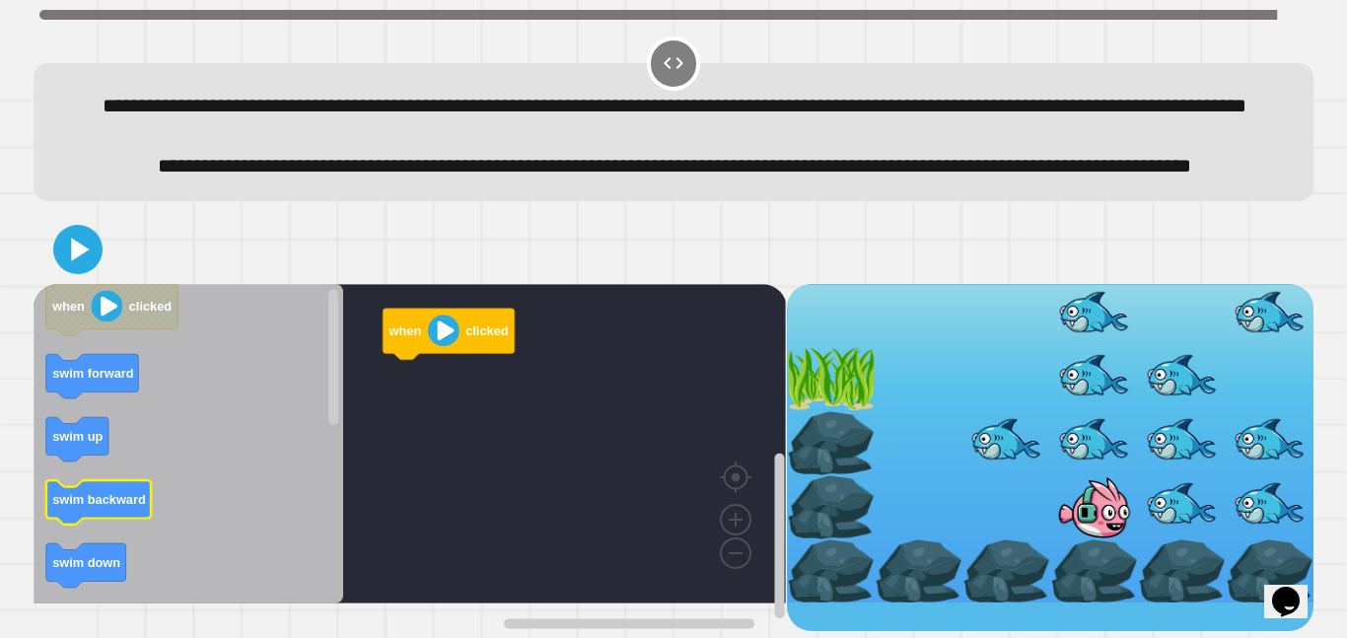
click at [115, 525] on icon "Blockly Workspace" at bounding box center [98, 502] width 105 height 44
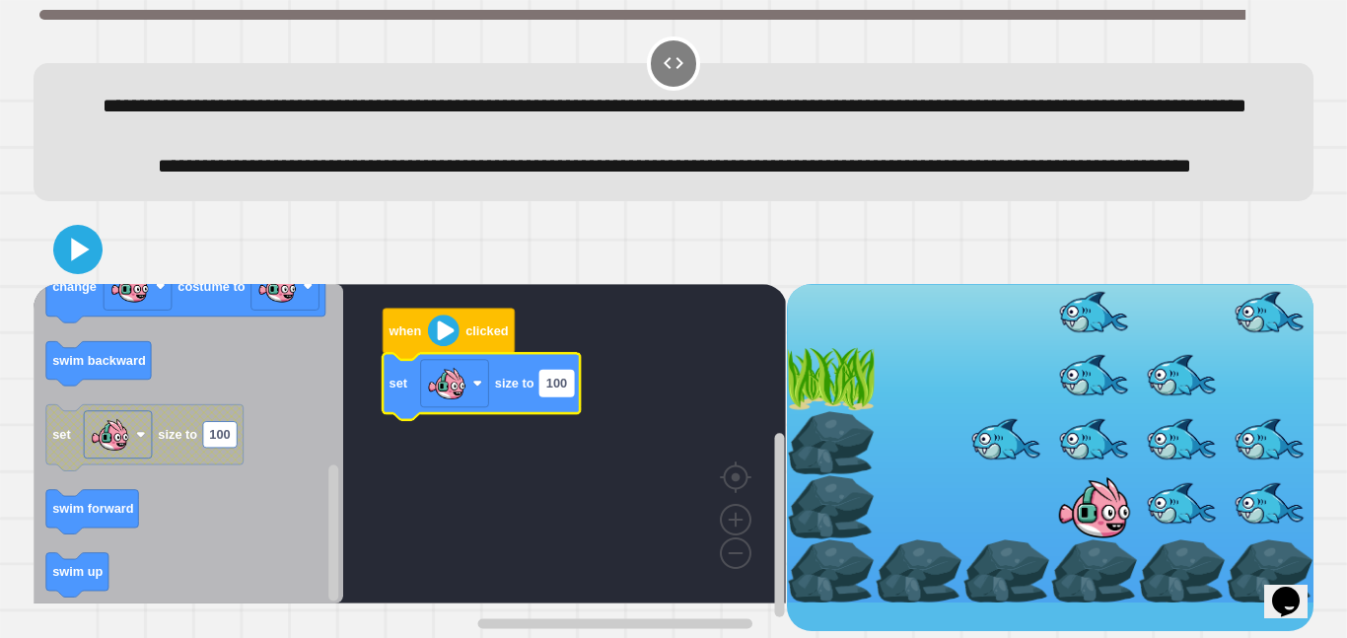
click at [559, 390] on text "100" at bounding box center [556, 383] width 21 height 15
type input "**"
click at [674, 486] on rect "Blockly Workspace" at bounding box center [410, 443] width 752 height 319
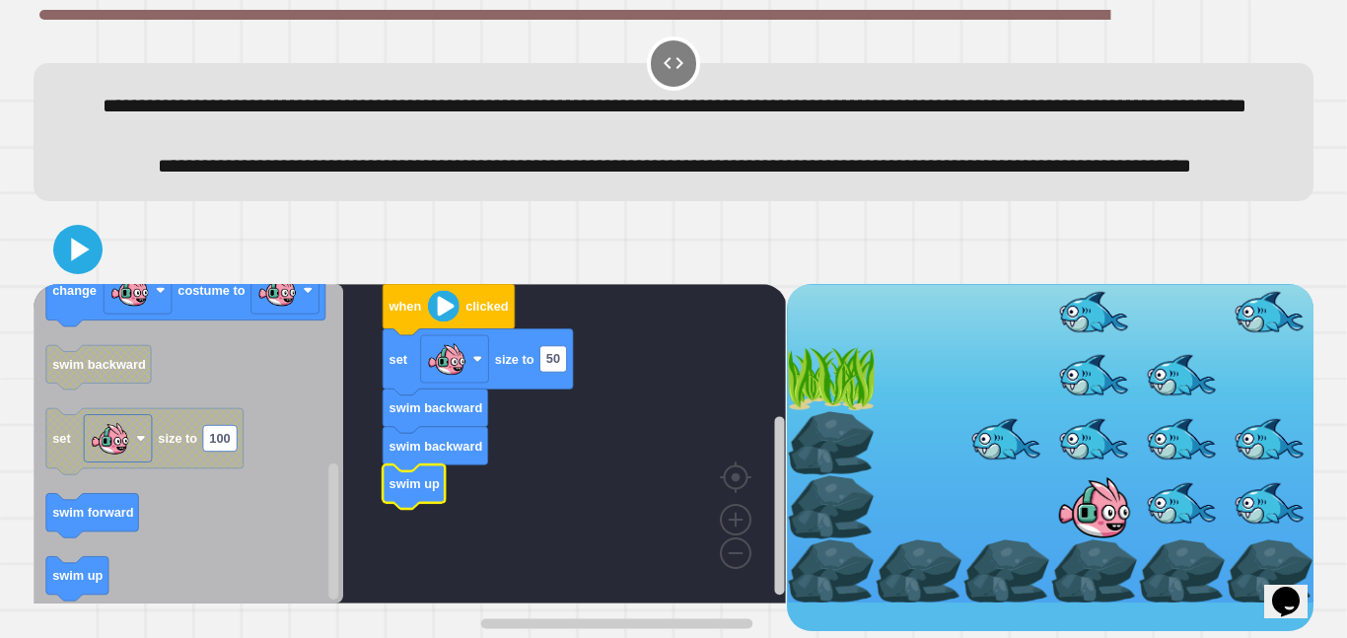
scroll to position [38, 0]
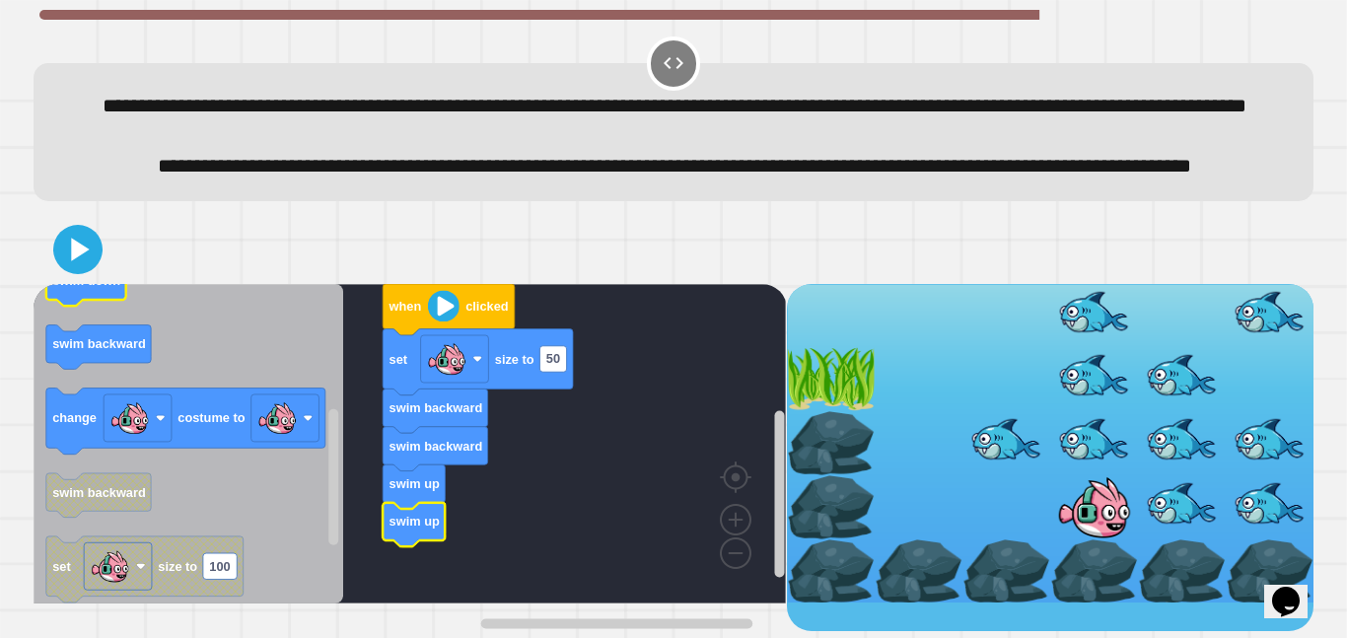
click at [89, 306] on rect "Blockly Workspace" at bounding box center [86, 283] width 80 height 44
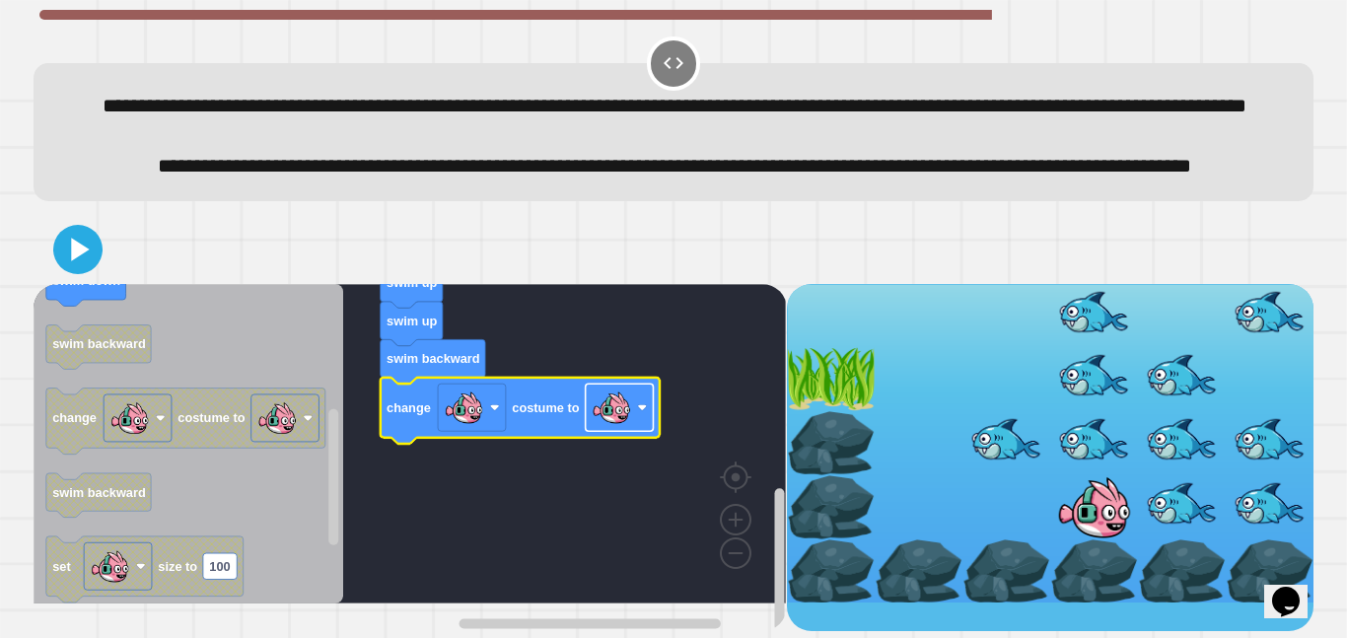
click at [624, 427] on image "Blockly Workspace" at bounding box center [611, 407] width 39 height 39
click at [98, 268] on icon at bounding box center [77, 249] width 39 height 39
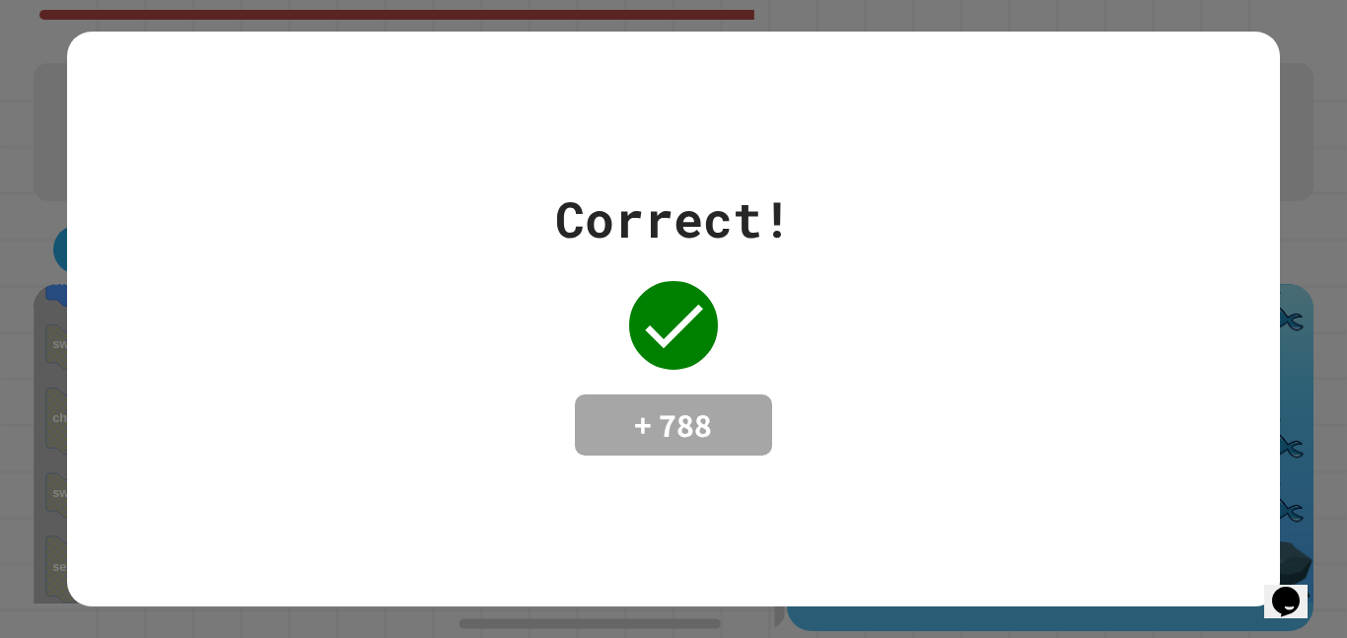
click at [109, 275] on div "Correct! + 788" at bounding box center [673, 318] width 1212 height 273
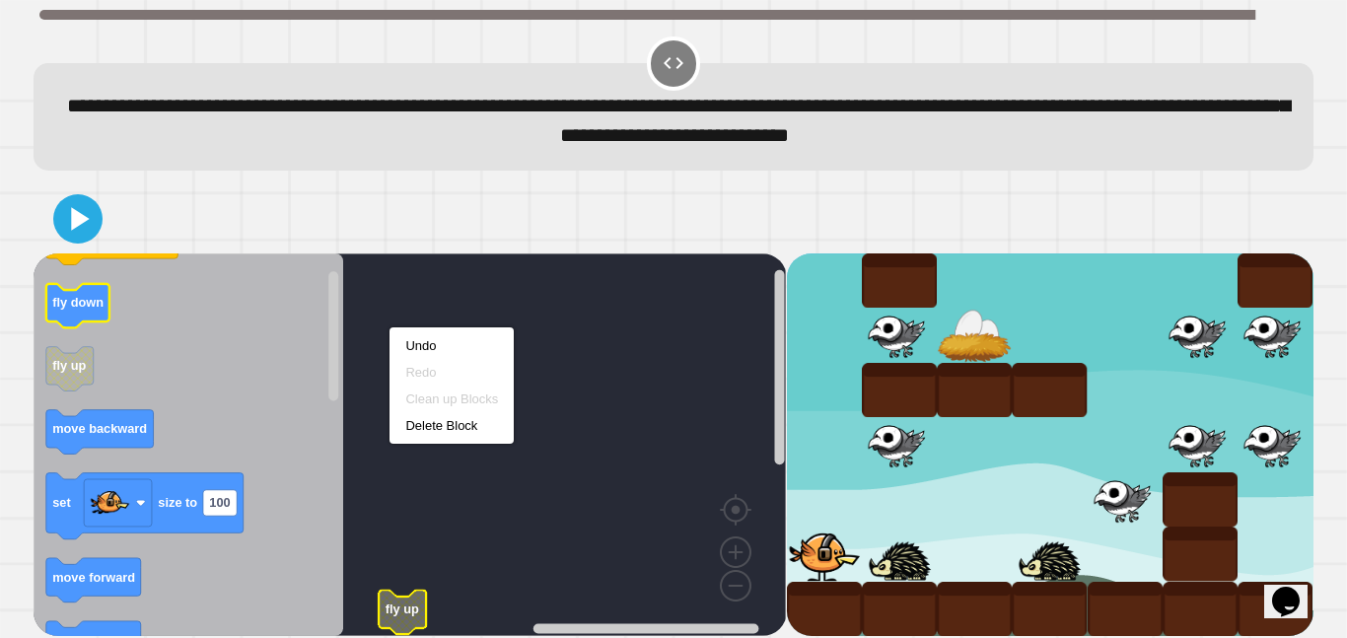
click at [77, 297] on icon "Blockly Workspace" at bounding box center [77, 306] width 63 height 44
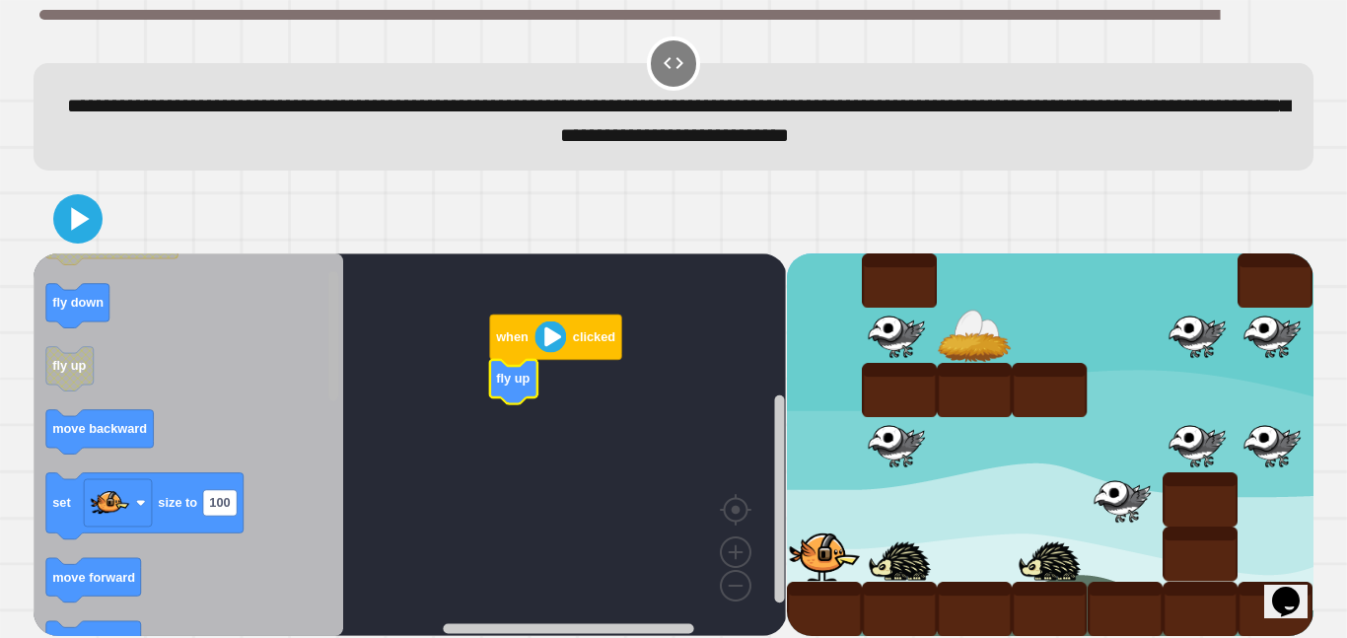
scroll to position [8, 0]
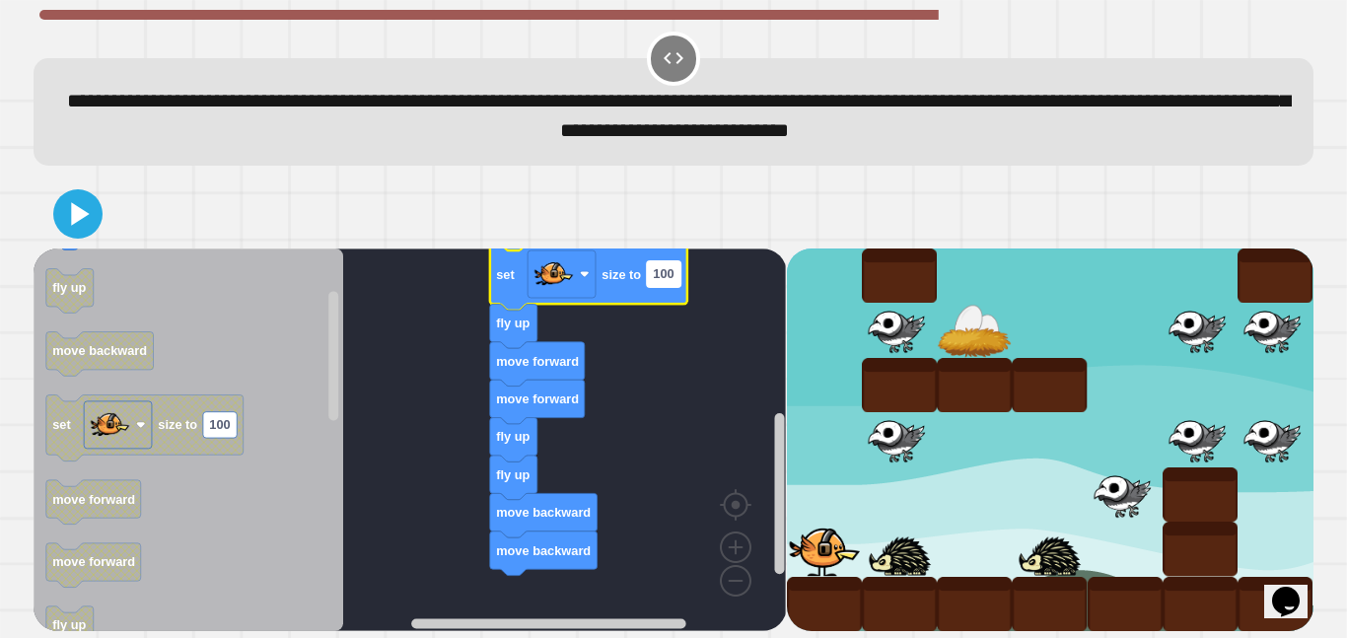
click at [656, 267] on text "100" at bounding box center [664, 273] width 21 height 15
click at [656, 267] on input "***" at bounding box center [664, 274] width 34 height 26
type input "**"
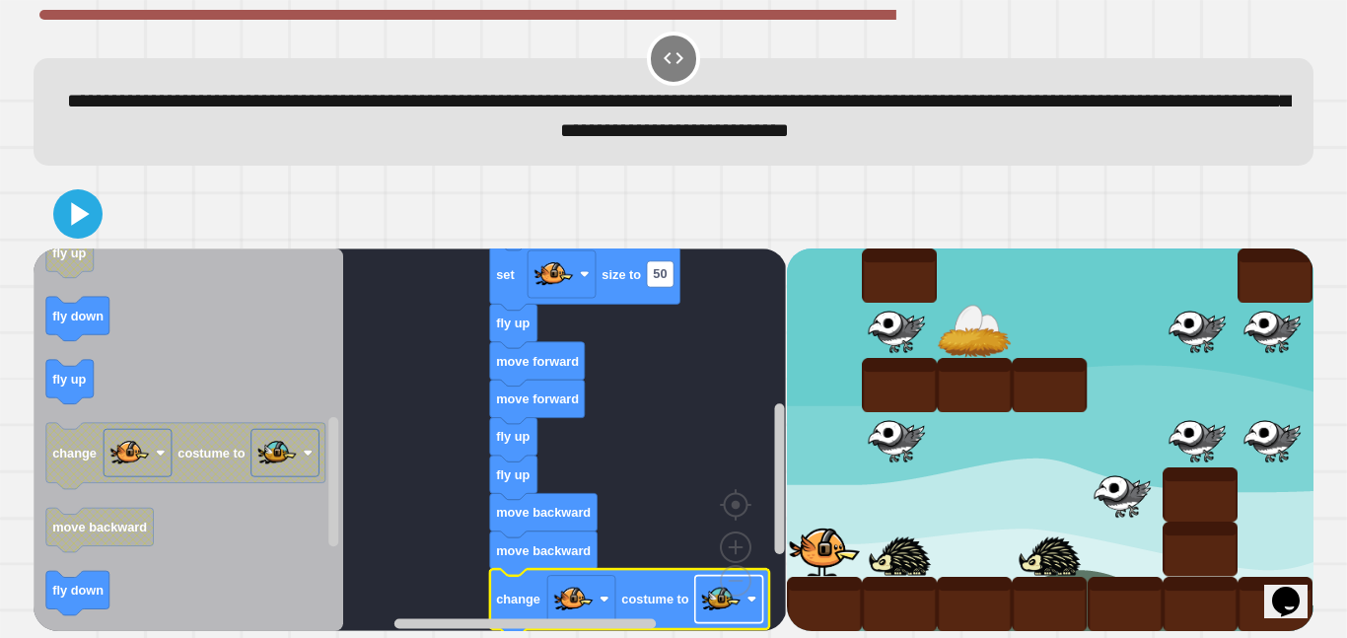
click at [725, 608] on image "Blockly Workspace" at bounding box center [720, 598] width 39 height 39
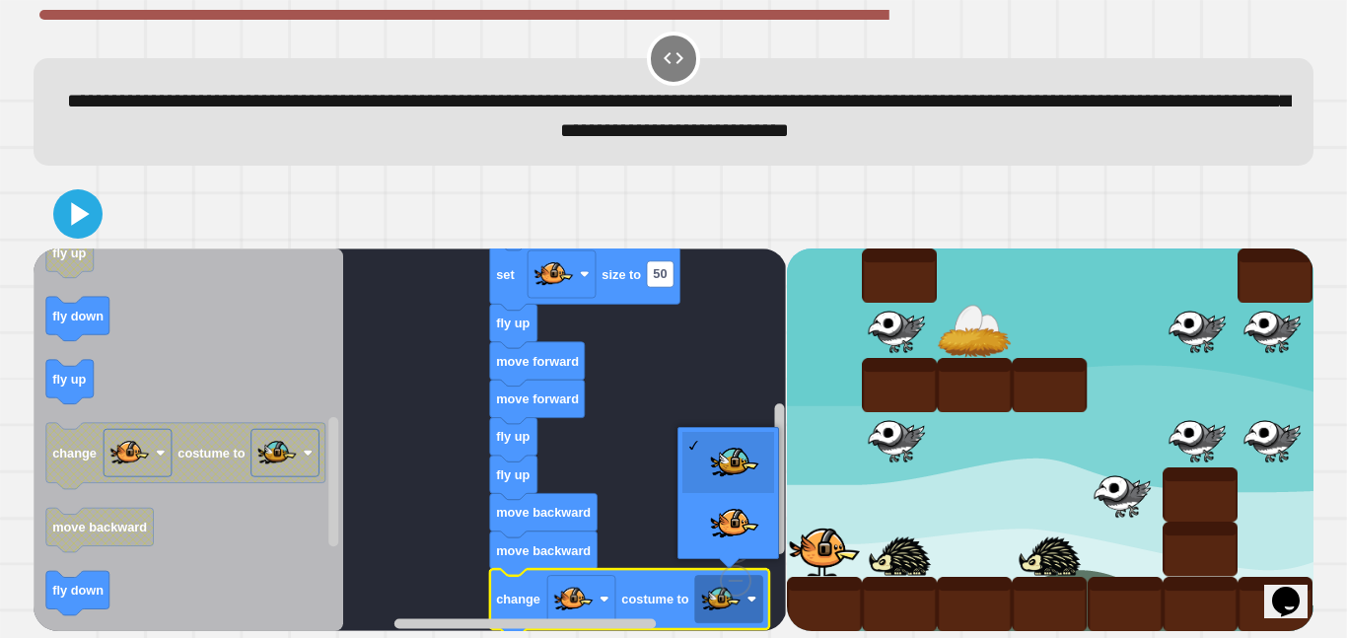
click at [618, 430] on rect "Blockly Workspace" at bounding box center [410, 439] width 752 height 383
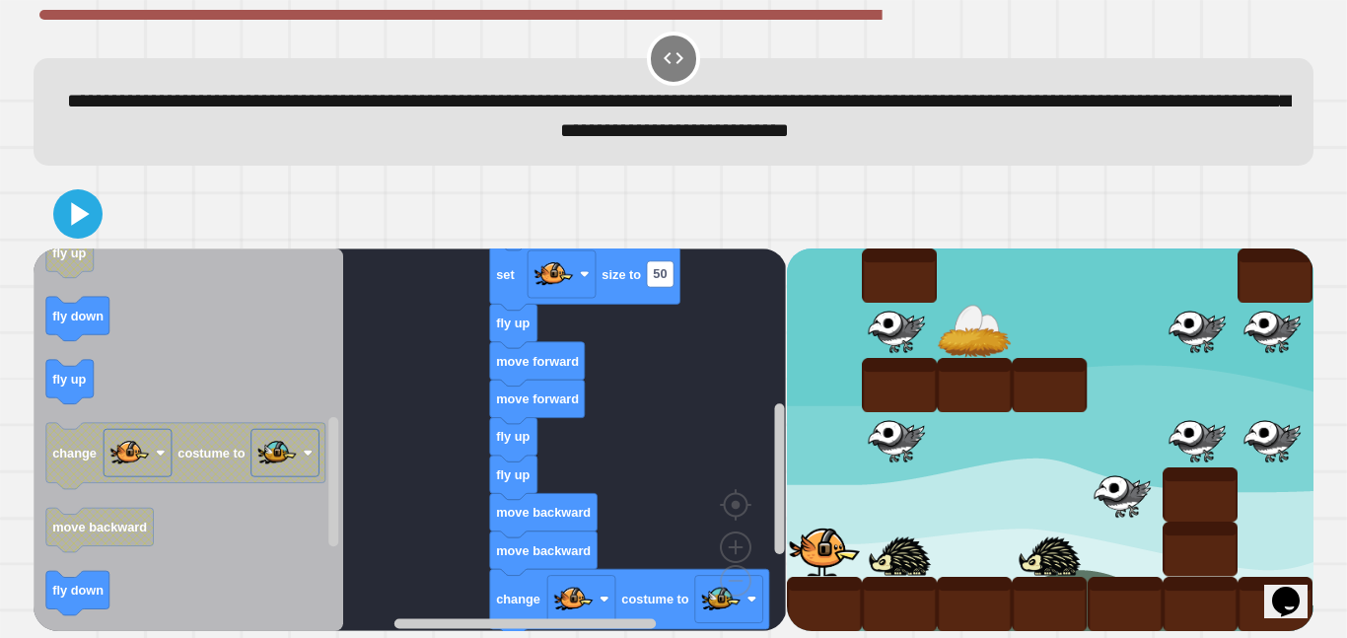
click at [83, 210] on icon at bounding box center [80, 213] width 18 height 23
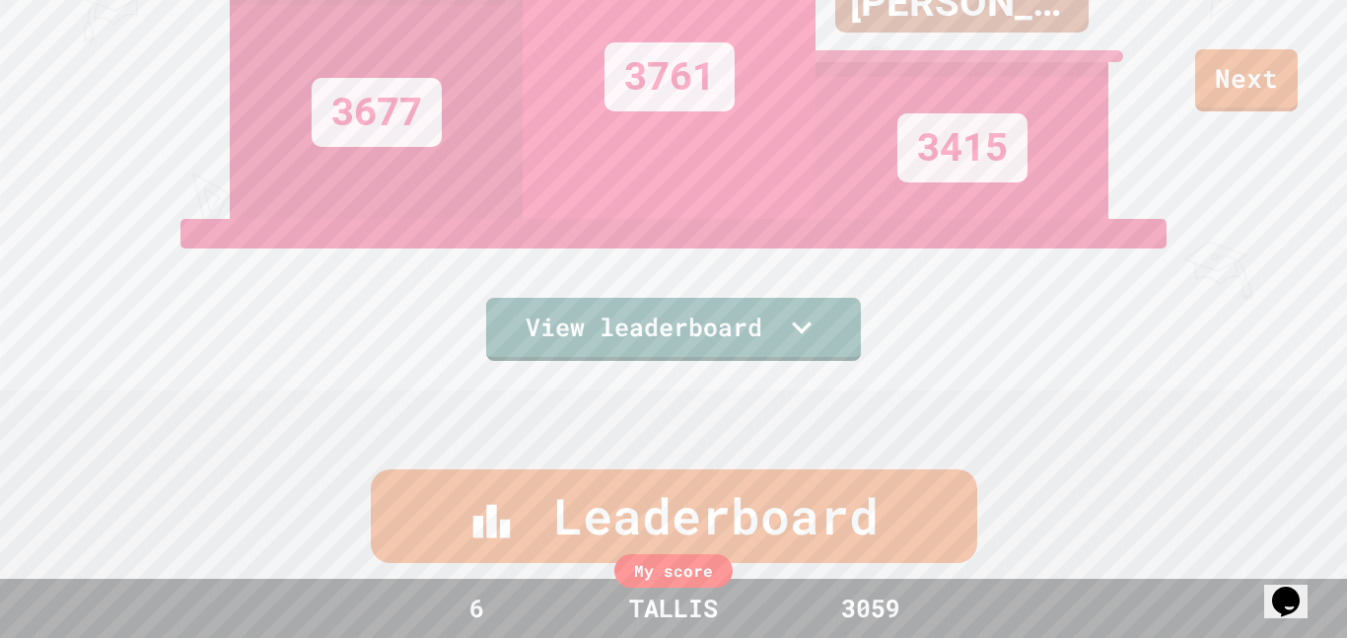
scroll to position [248, 0]
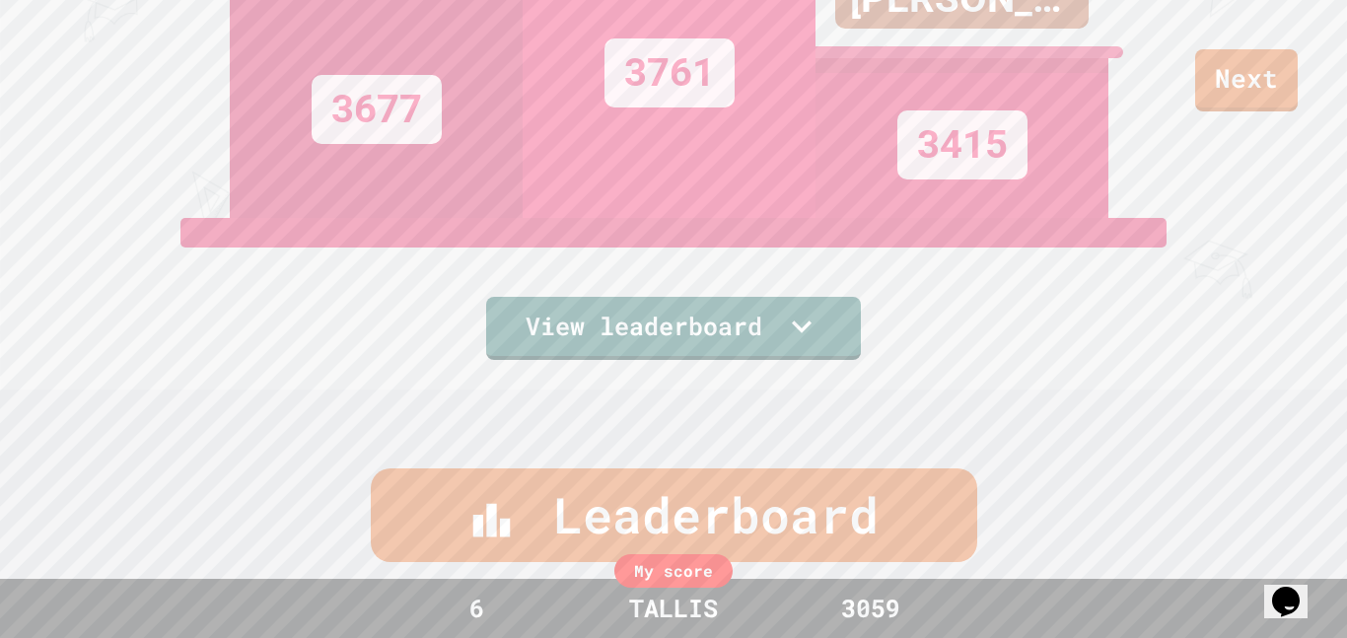
click at [923, 469] on div "Leaderboard" at bounding box center [674, 515] width 606 height 94
click at [926, 480] on div "Leaderboard" at bounding box center [674, 515] width 606 height 94
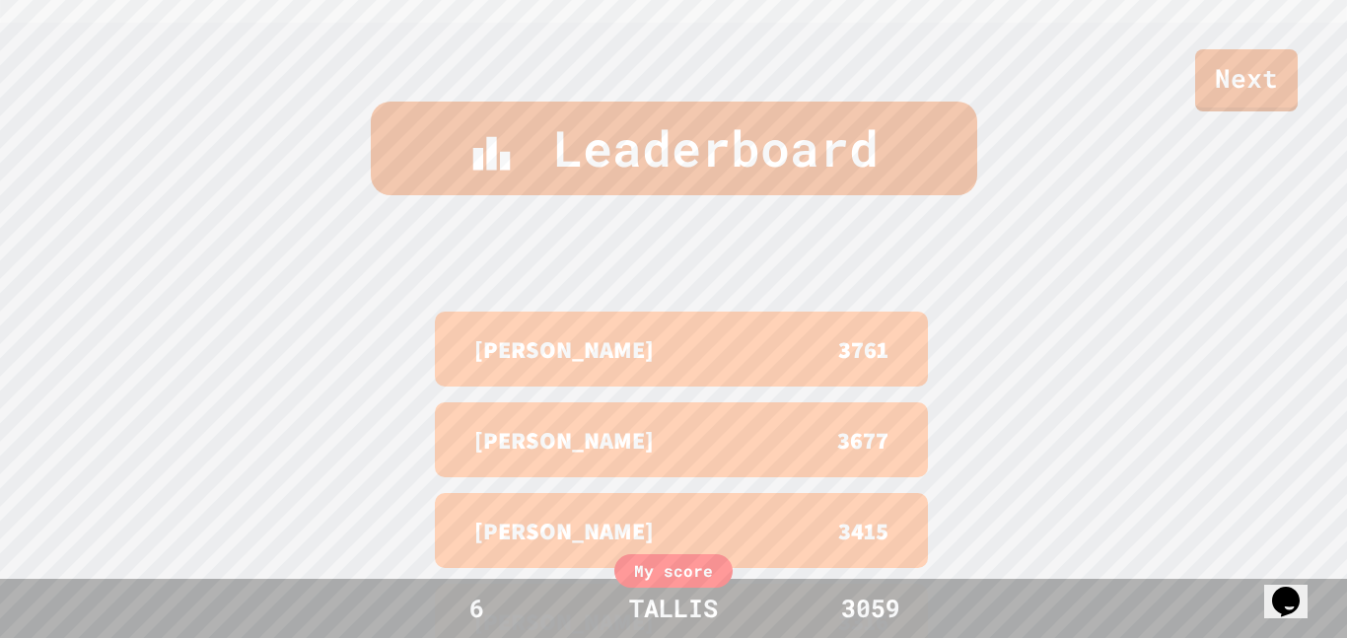
scroll to position [0, 0]
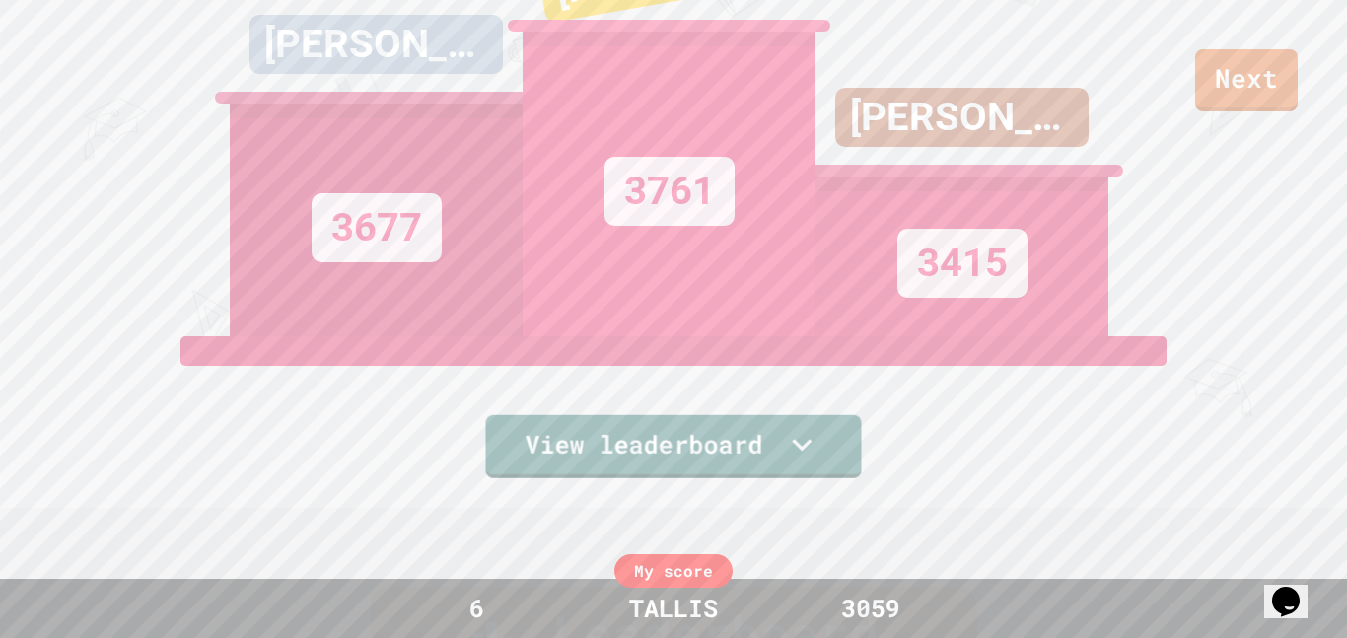
click at [792, 425] on icon at bounding box center [801, 444] width 39 height 39
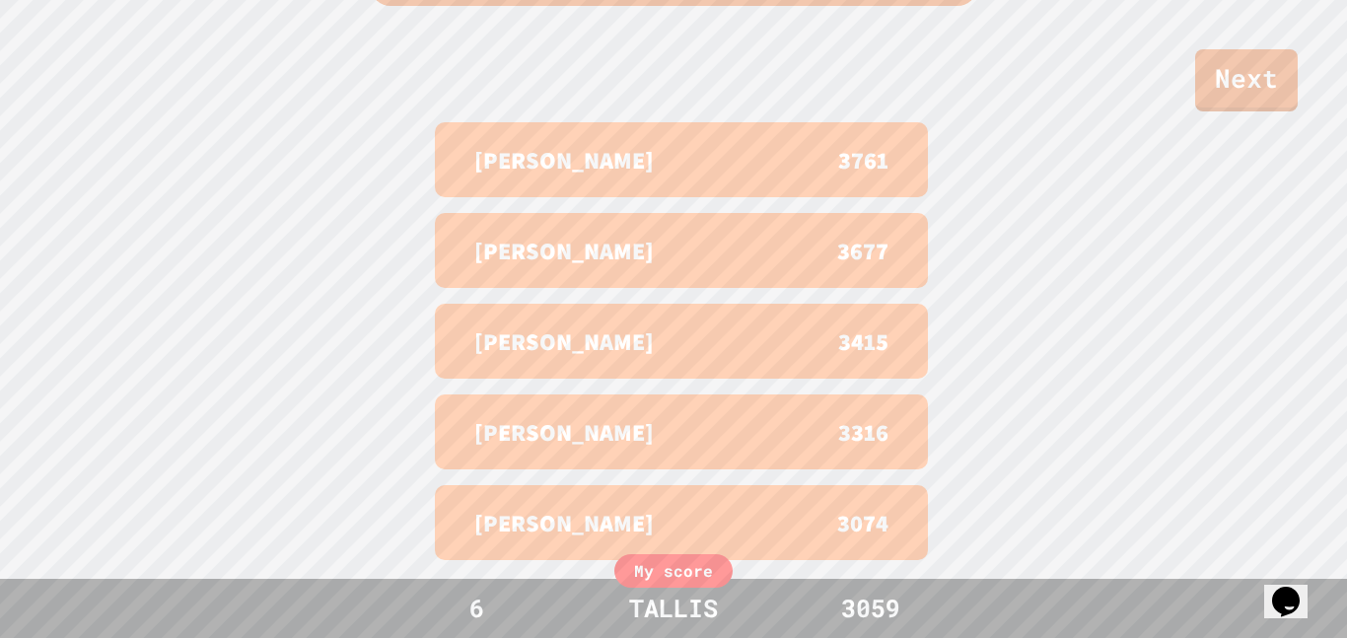
scroll to position [813, 0]
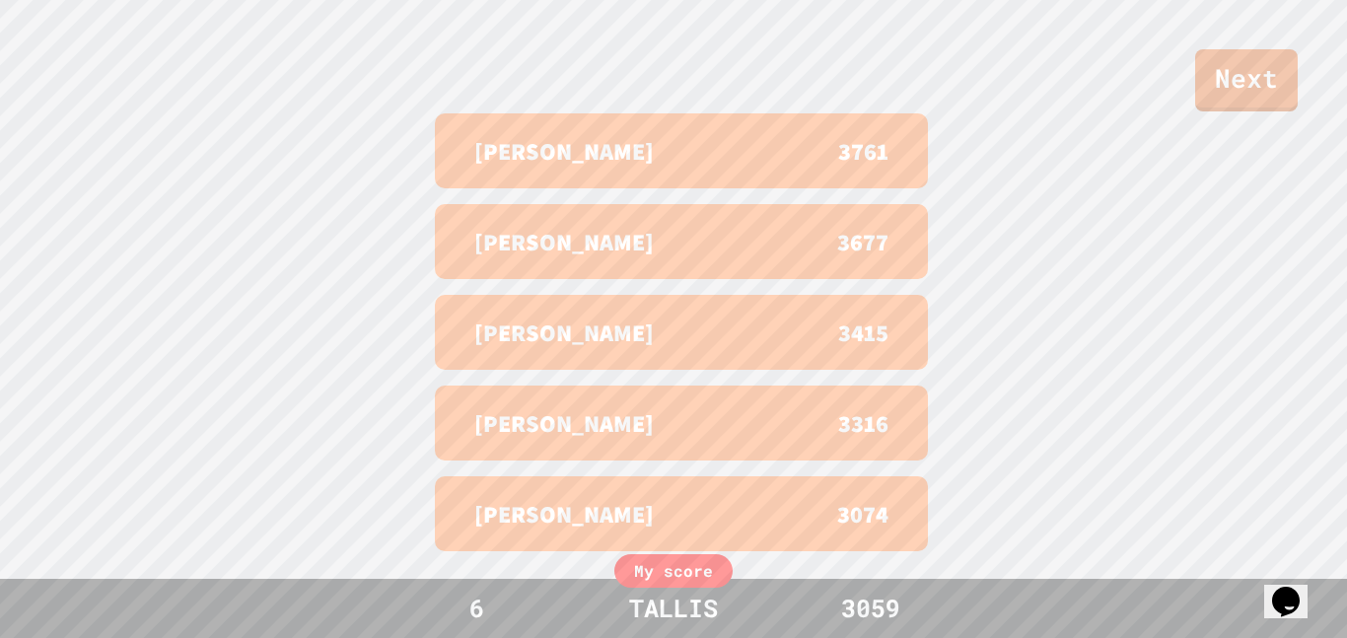
click at [1295, 93] on div "Next" at bounding box center [673, 55] width 1347 height 111
